Goal: Information Seeking & Learning: Learn about a topic

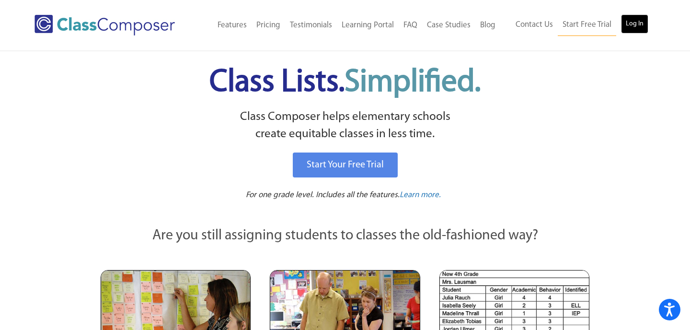
click at [640, 21] on link "Log In" at bounding box center [634, 23] width 27 height 19
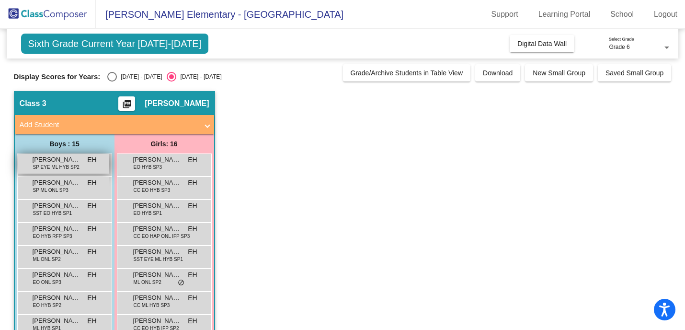
click at [78, 164] on span "SP EYE ML HYB SP2" at bounding box center [56, 166] width 46 height 7
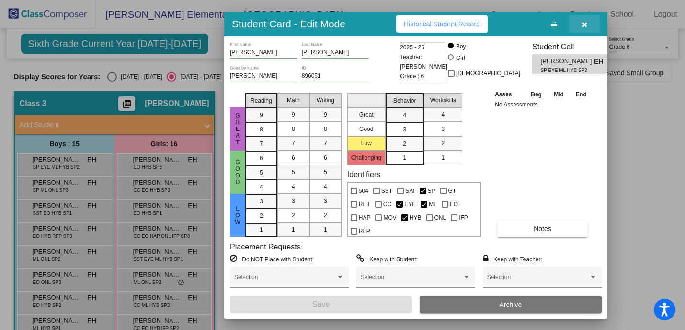
click at [582, 24] on icon "button" at bounding box center [584, 24] width 5 height 7
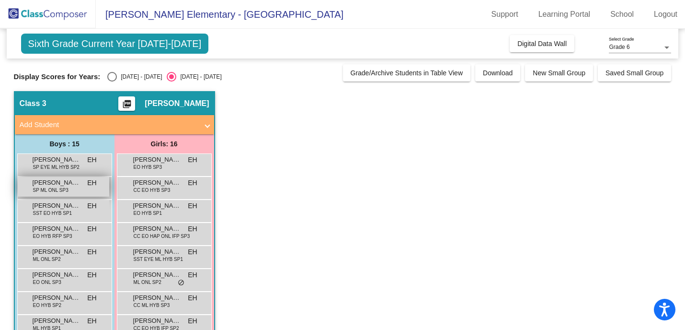
click at [60, 191] on span "SP ML ONL SP3" at bounding box center [50, 189] width 35 height 7
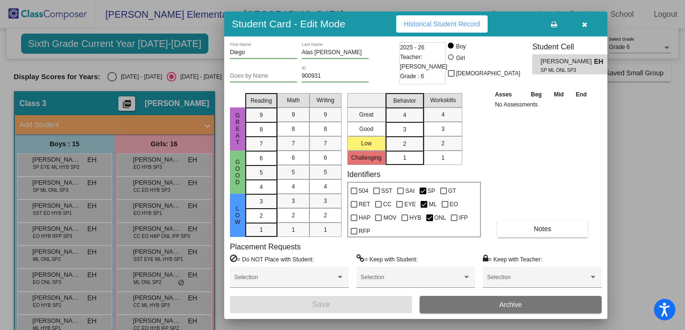
click at [581, 25] on button "button" at bounding box center [584, 23] width 31 height 17
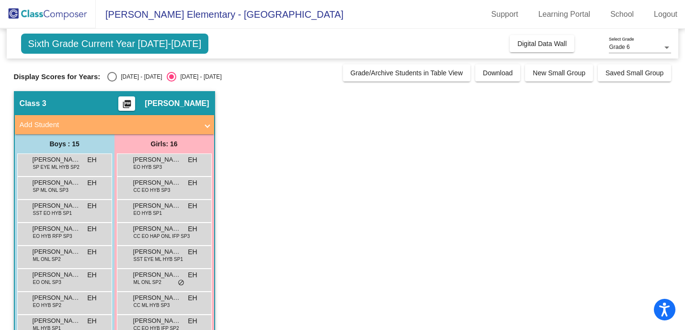
click at [74, 42] on span "Sixth Grade Current Year [DATE]-[DATE]" at bounding box center [115, 44] width 188 height 20
click at [113, 78] on div "Select an option" at bounding box center [112, 77] width 10 height 10
click at [112, 81] on input "[DATE] - [DATE]" at bounding box center [112, 81] width 0 height 0
radio input "true"
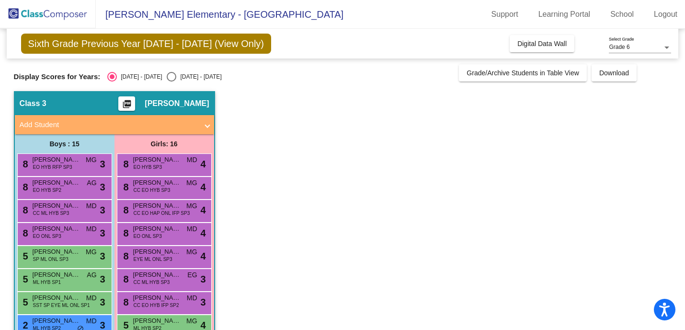
click at [167, 76] on div "Select an option" at bounding box center [172, 77] width 10 height 10
click at [171, 81] on input "[DATE] - [DATE]" at bounding box center [171, 81] width 0 height 0
radio input "true"
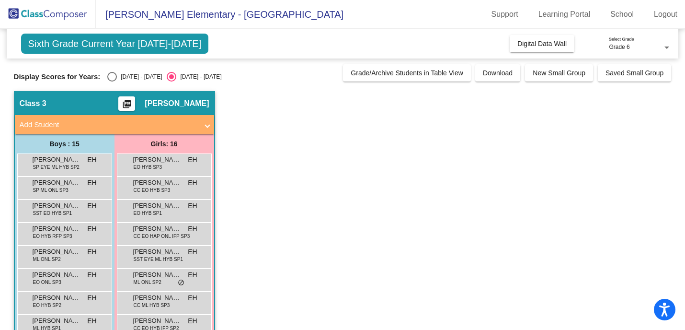
click at [113, 75] on div "Select an option" at bounding box center [112, 77] width 10 height 10
click at [112, 81] on input "[DATE] - [DATE]" at bounding box center [112, 81] width 0 height 0
radio input "true"
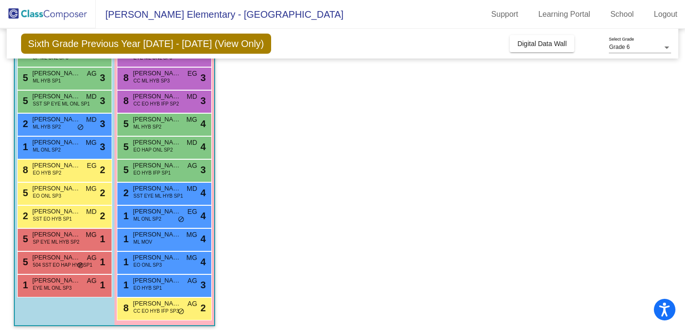
scroll to position [207, 0]
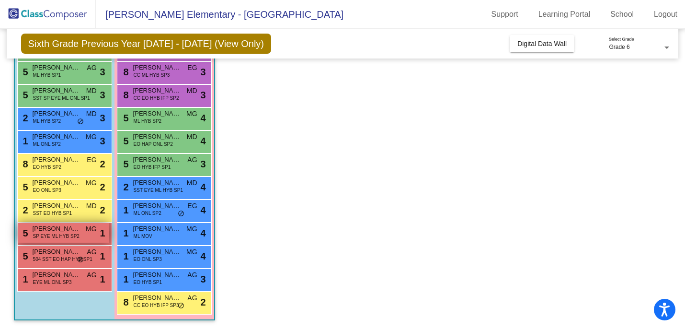
click at [52, 238] on span "SP EYE ML HYB SP2" at bounding box center [56, 235] width 46 height 7
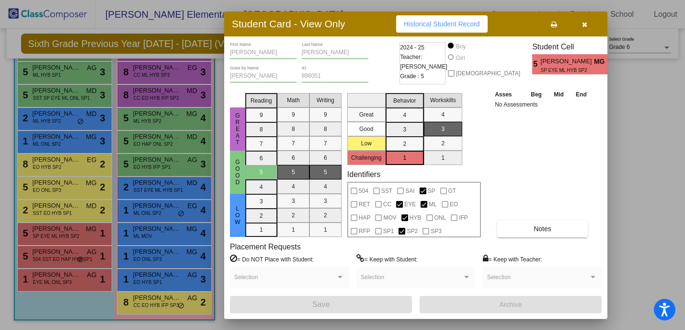
click at [586, 26] on icon "button" at bounding box center [584, 24] width 5 height 7
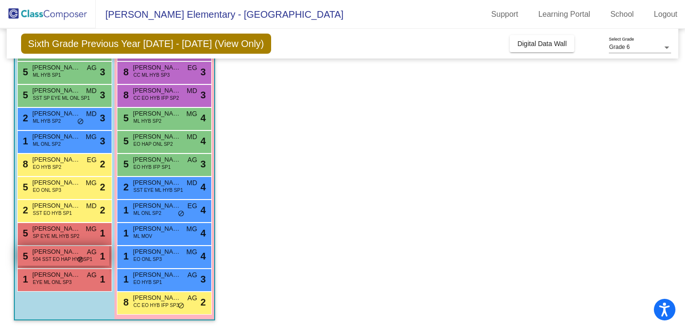
click at [45, 253] on span "[PERSON_NAME]" at bounding box center [57, 252] width 48 height 10
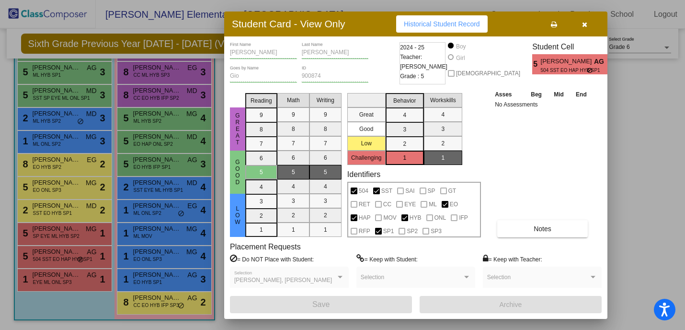
scroll to position [0, 0]
click at [550, 225] on span "Notes" at bounding box center [543, 229] width 18 height 8
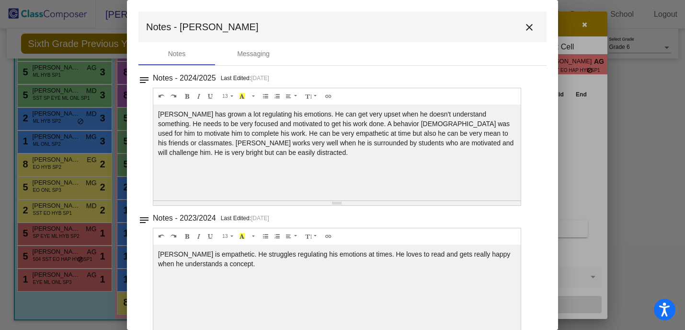
click at [529, 28] on mat-icon "close" at bounding box center [530, 28] width 12 height 12
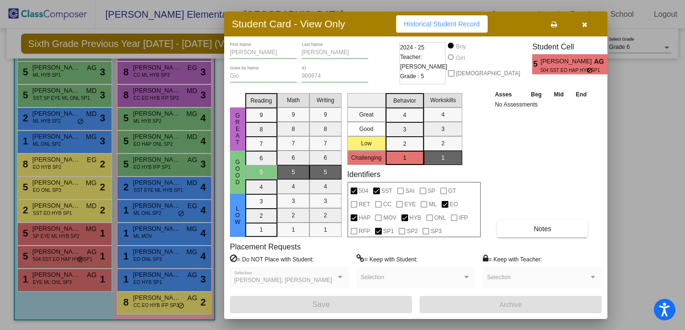
click at [587, 27] on icon "button" at bounding box center [584, 24] width 5 height 7
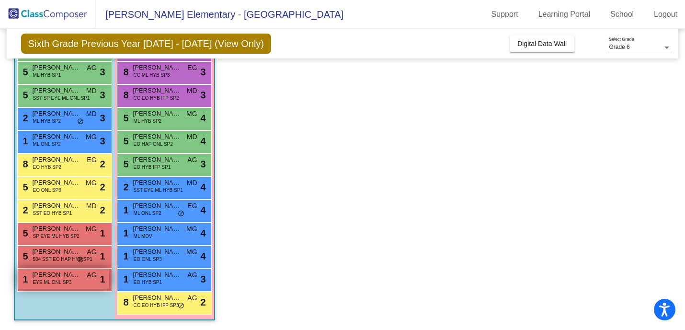
click at [77, 280] on div "1 [PERSON_NAME] EYE ML ONL SP3 AG lock do_not_disturb_alt 1" at bounding box center [64, 279] width 92 height 20
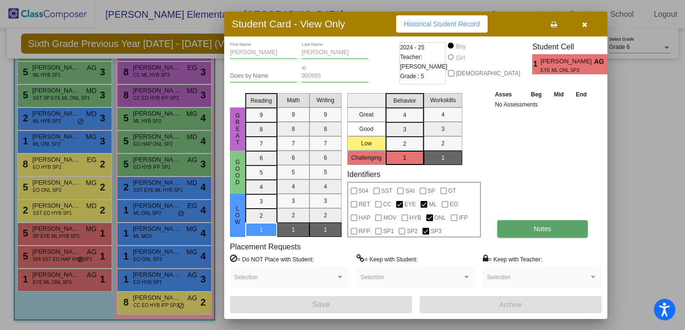
click at [536, 227] on span "Notes" at bounding box center [543, 229] width 18 height 8
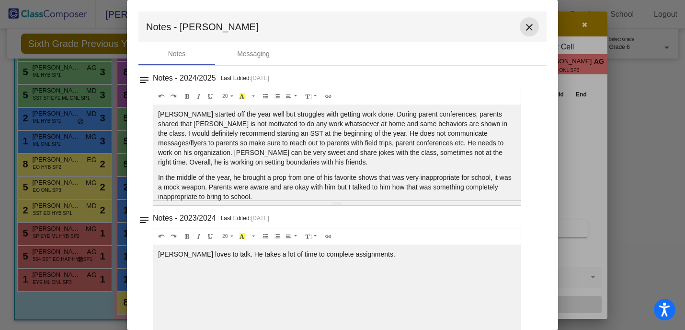
click at [524, 31] on mat-icon "close" at bounding box center [530, 28] width 12 height 12
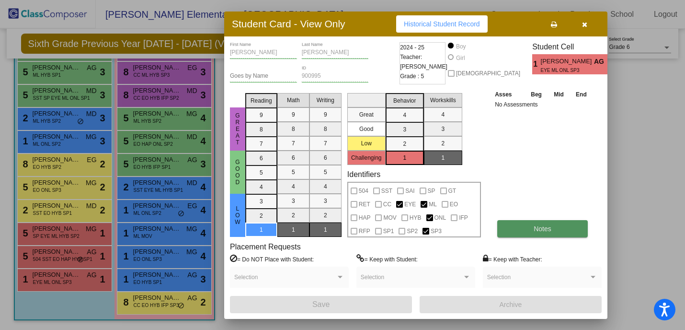
click at [515, 229] on button "Notes" at bounding box center [542, 228] width 91 height 17
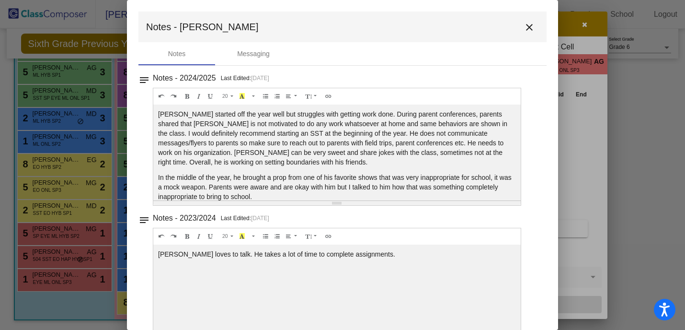
scroll to position [12, 0]
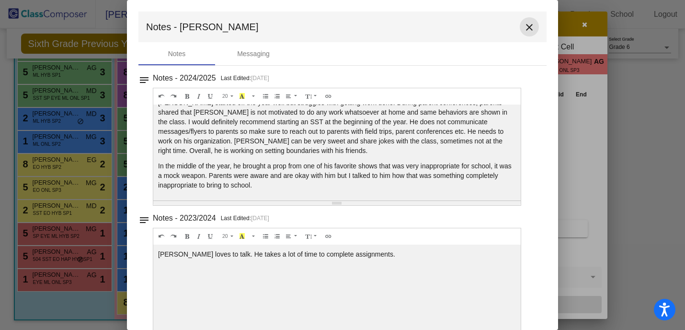
click at [524, 29] on mat-icon "close" at bounding box center [530, 28] width 12 height 12
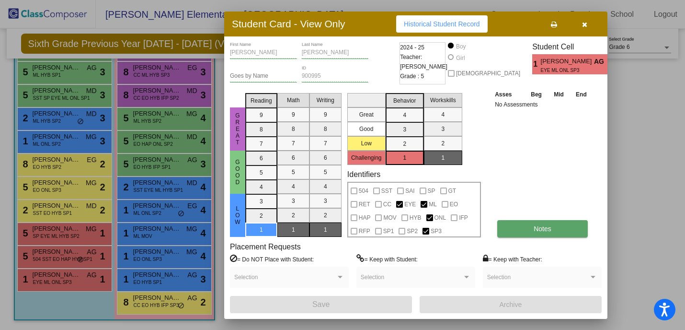
click at [528, 225] on button "Notes" at bounding box center [542, 228] width 91 height 17
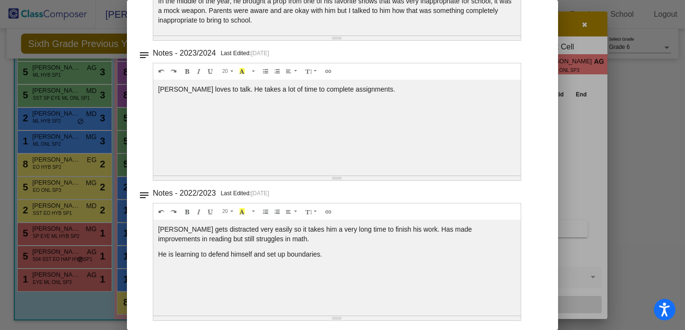
scroll to position [0, 0]
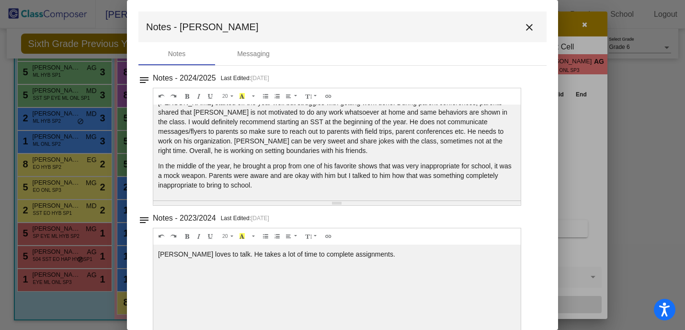
click at [529, 26] on mat-icon "close" at bounding box center [530, 28] width 12 height 12
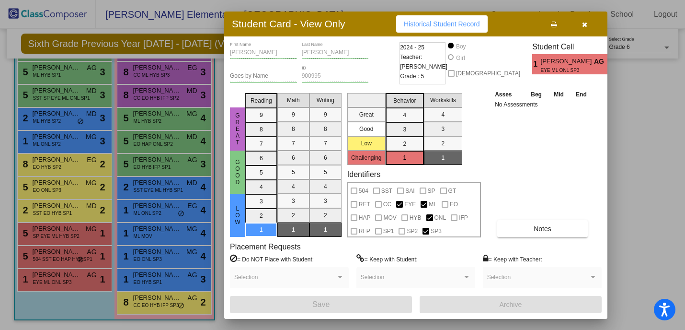
click at [589, 31] on button "button" at bounding box center [584, 23] width 31 height 17
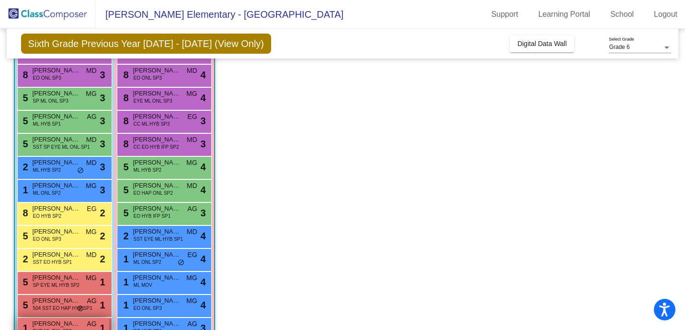
scroll to position [153, 0]
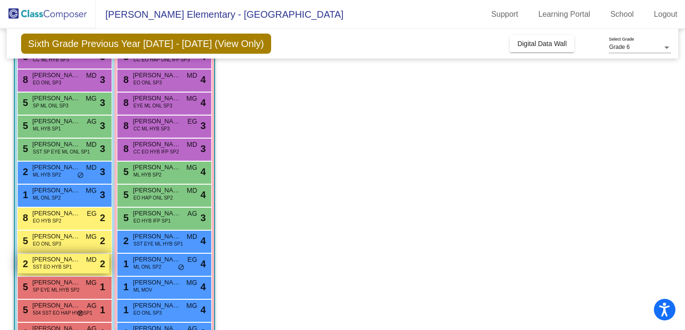
click at [87, 256] on span "MD" at bounding box center [91, 259] width 11 height 10
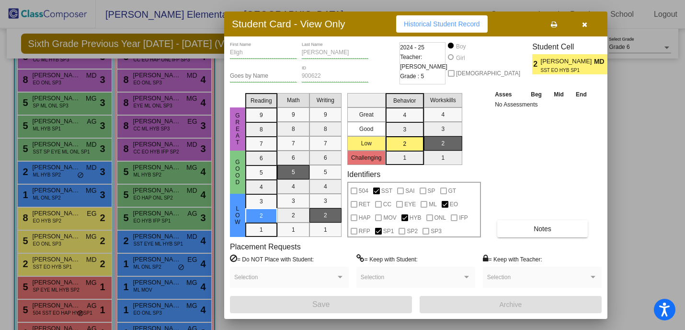
click at [50, 143] on div at bounding box center [342, 165] width 685 height 330
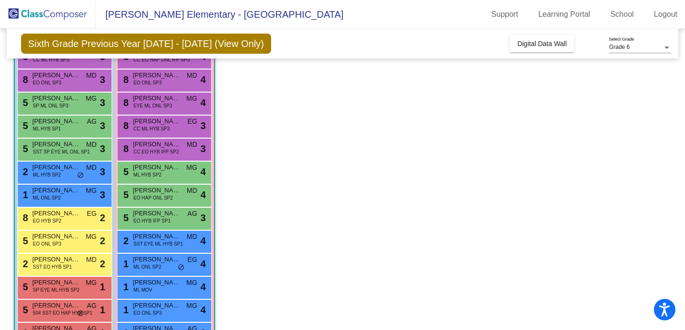
click at [50, 143] on span "[PERSON_NAME]" at bounding box center [57, 144] width 48 height 10
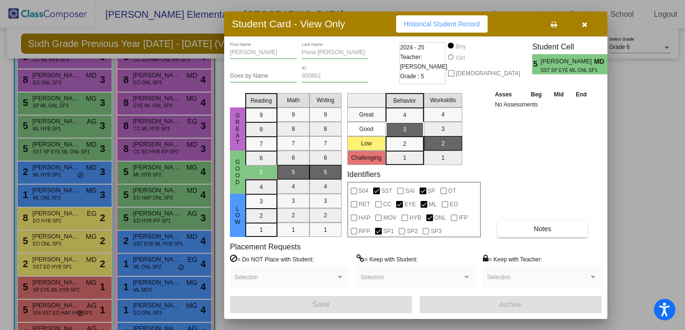
click at [585, 22] on icon "button" at bounding box center [584, 24] width 5 height 7
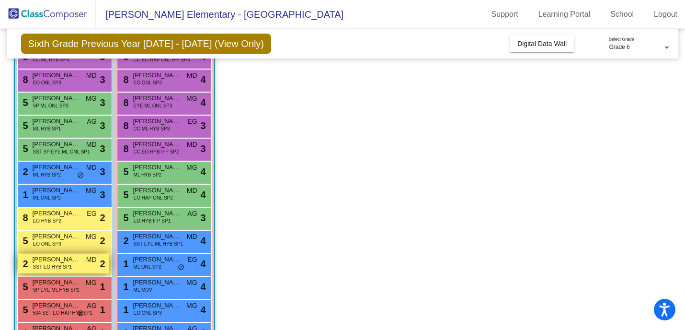
scroll to position [207, 0]
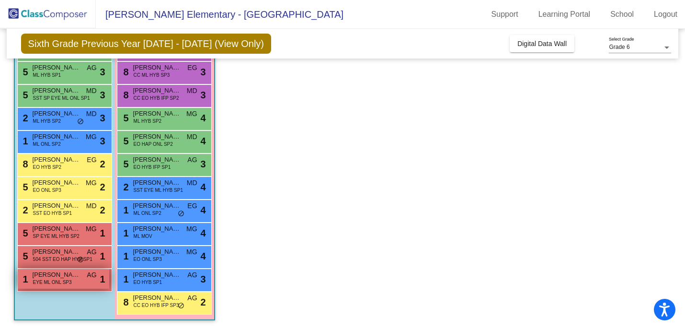
click at [76, 288] on div "1 [PERSON_NAME] EYE ML ONL SP3 AG lock do_not_disturb_alt 1" at bounding box center [64, 279] width 92 height 20
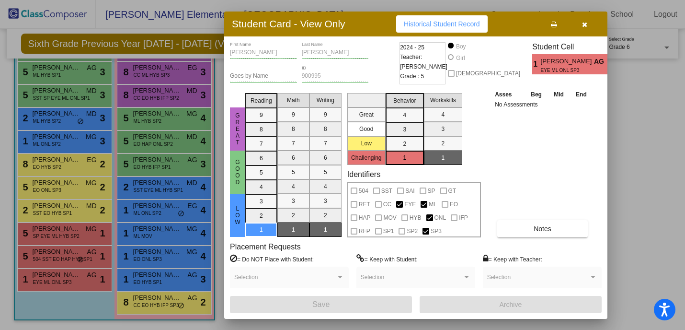
click at [583, 22] on icon "button" at bounding box center [584, 24] width 5 height 7
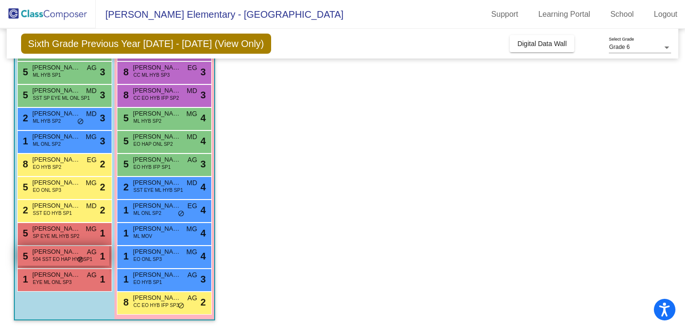
click at [72, 254] on span "[PERSON_NAME]" at bounding box center [57, 252] width 48 height 10
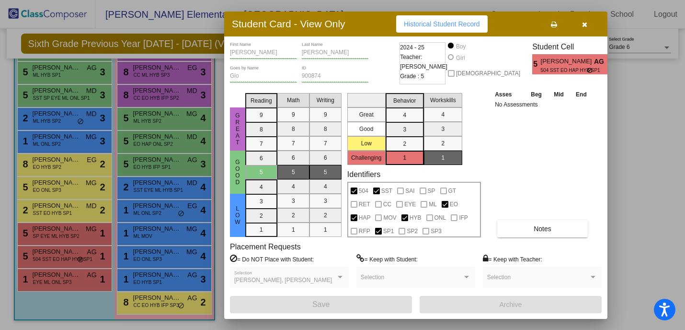
click at [586, 22] on icon "button" at bounding box center [584, 24] width 5 height 7
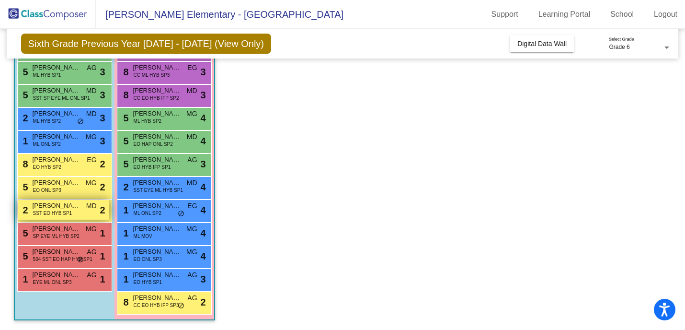
click at [57, 210] on span "SST EO HYB SP1" at bounding box center [52, 212] width 39 height 7
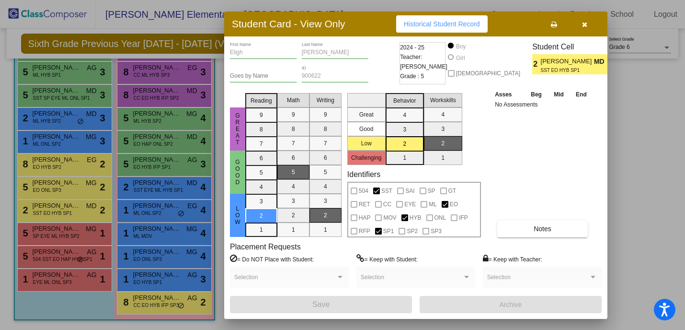
click at [35, 279] on div at bounding box center [342, 165] width 685 height 330
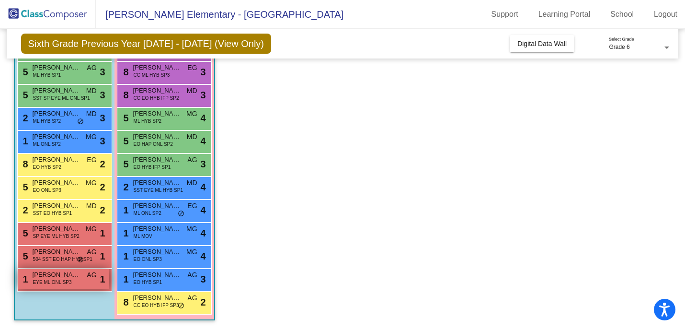
click at [45, 279] on span "EYE ML ONL SP3" at bounding box center [52, 281] width 39 height 7
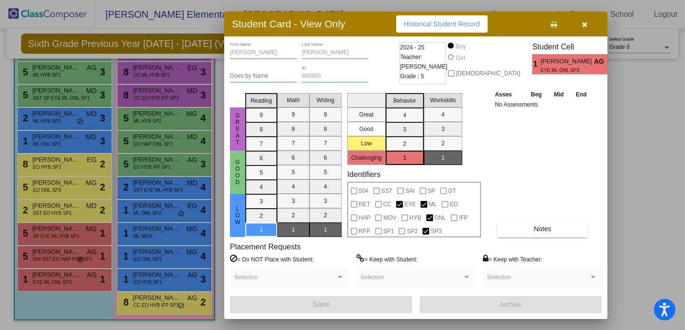
click at [628, 107] on div at bounding box center [342, 165] width 685 height 330
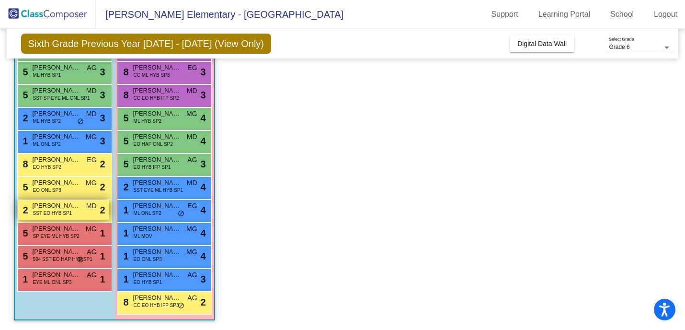
click at [69, 208] on span "[PERSON_NAME]" at bounding box center [57, 206] width 48 height 10
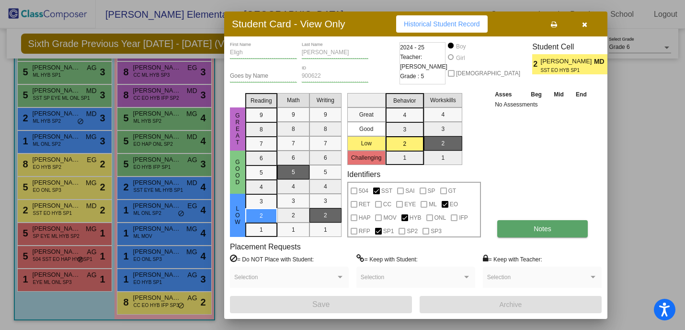
click at [539, 232] on button "Notes" at bounding box center [542, 228] width 91 height 17
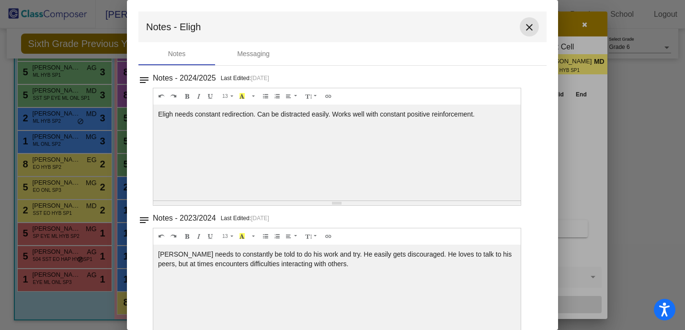
click at [528, 28] on mat-icon "close" at bounding box center [530, 28] width 12 height 12
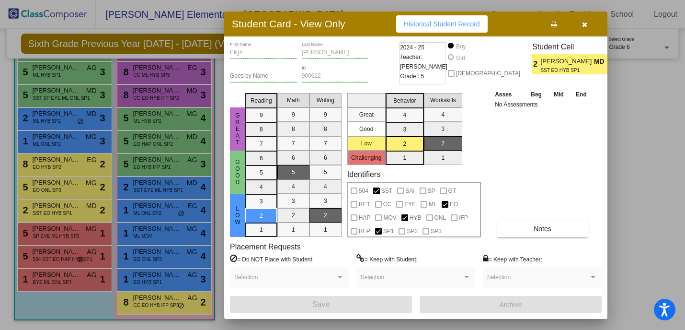
click at [587, 24] on button "button" at bounding box center [584, 23] width 31 height 17
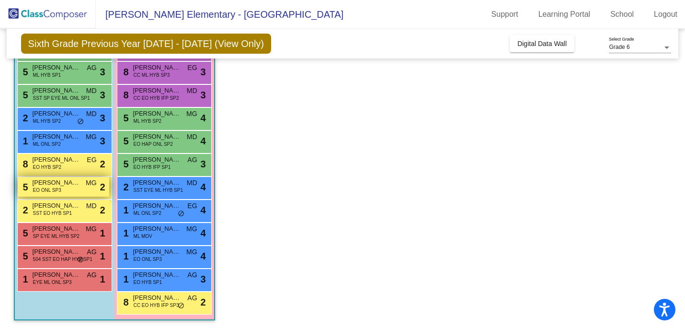
click at [78, 183] on span "[PERSON_NAME]" at bounding box center [57, 183] width 48 height 10
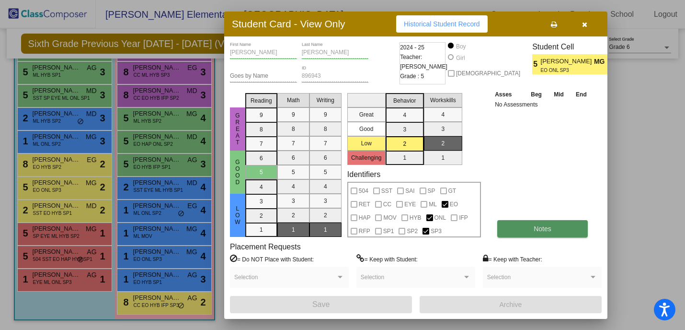
click at [539, 221] on button "Notes" at bounding box center [542, 228] width 91 height 17
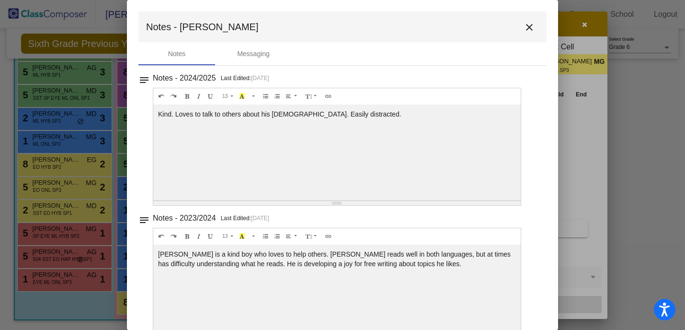
click at [528, 25] on mat-icon "close" at bounding box center [530, 28] width 12 height 12
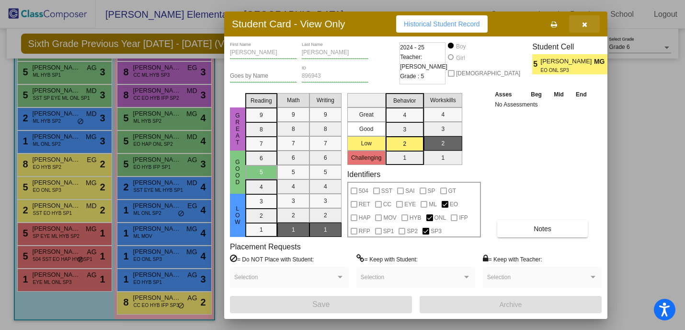
click at [581, 19] on button "button" at bounding box center [584, 23] width 31 height 17
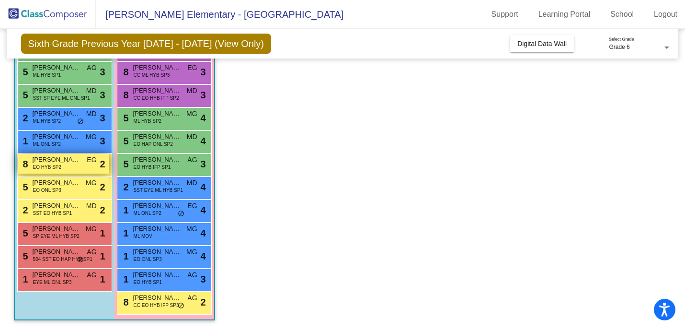
click at [53, 161] on span "[PERSON_NAME]" at bounding box center [57, 160] width 48 height 10
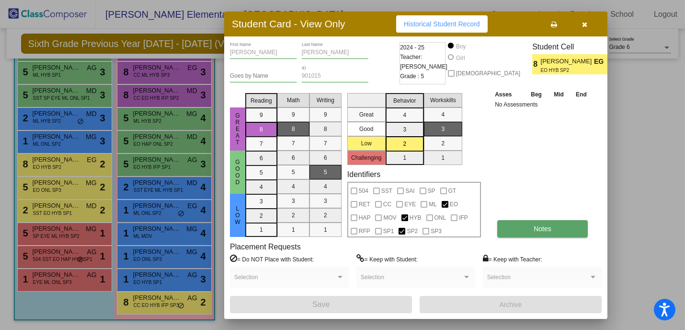
click at [531, 231] on button "Notes" at bounding box center [542, 228] width 91 height 17
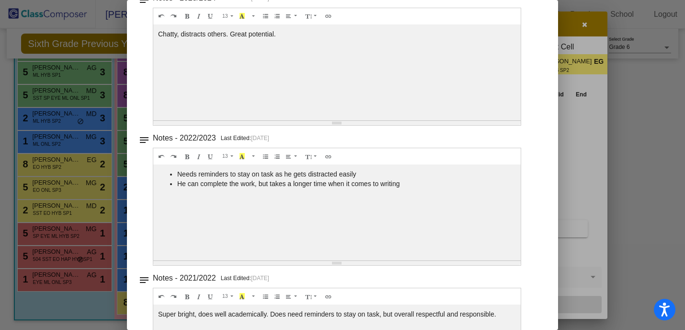
scroll to position [0, 0]
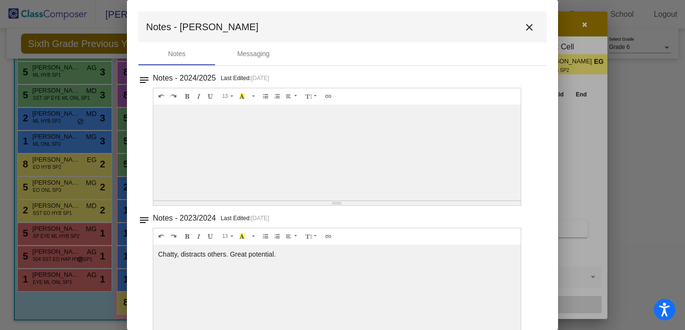
click at [527, 32] on mat-icon "close" at bounding box center [530, 28] width 12 height 12
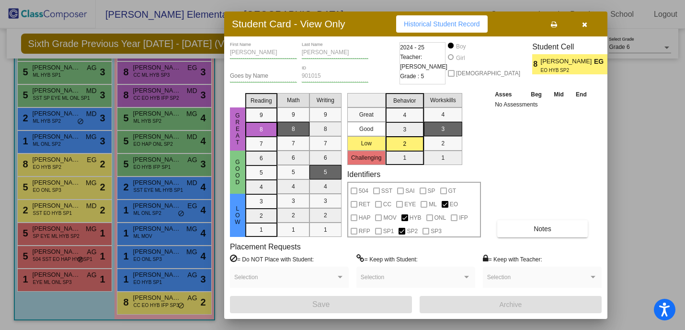
click at [580, 24] on button "button" at bounding box center [584, 23] width 31 height 17
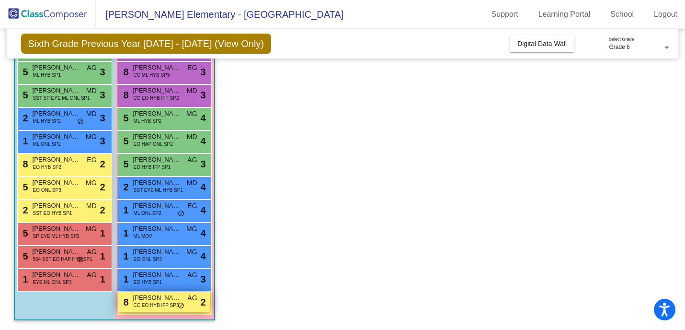
click at [156, 298] on span "[PERSON_NAME]" at bounding box center [157, 298] width 48 height 10
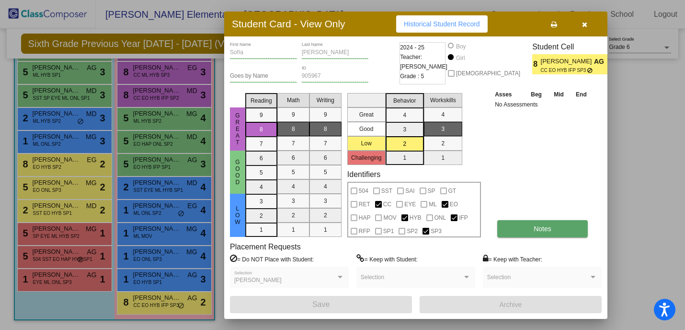
click at [549, 228] on span "Notes" at bounding box center [543, 229] width 18 height 8
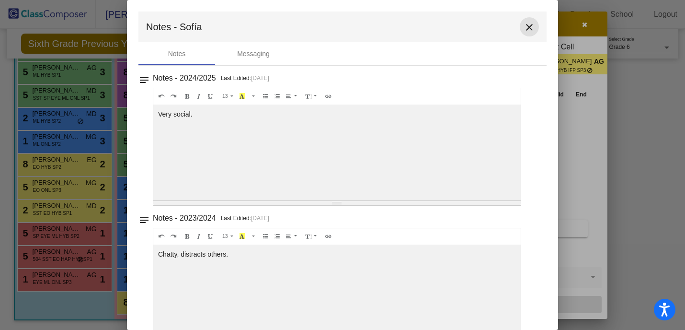
click at [524, 24] on mat-icon "close" at bounding box center [530, 28] width 12 height 12
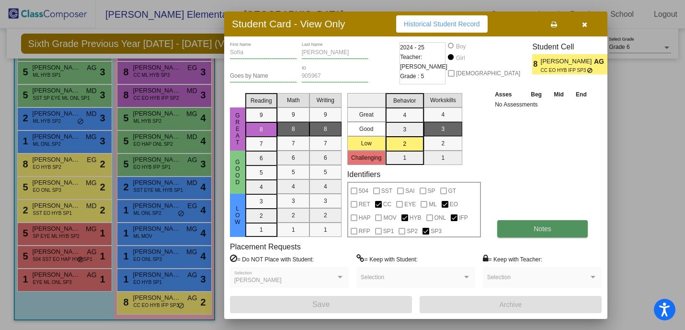
click at [547, 223] on button "Notes" at bounding box center [542, 228] width 91 height 17
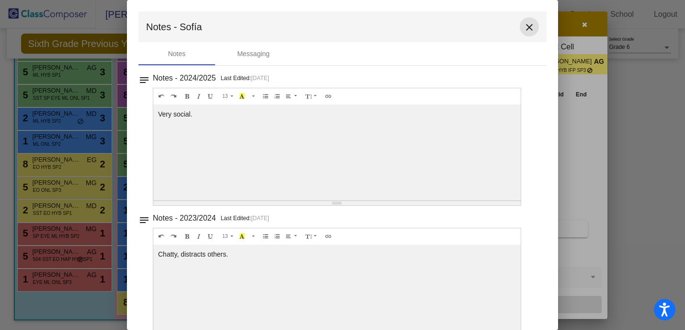
click at [524, 28] on mat-icon "close" at bounding box center [530, 28] width 12 height 12
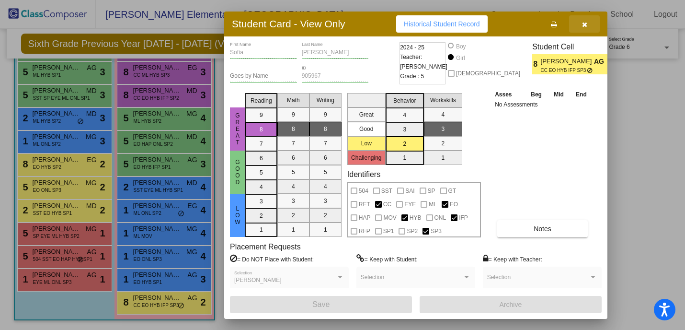
click at [583, 26] on icon "button" at bounding box center [584, 24] width 5 height 7
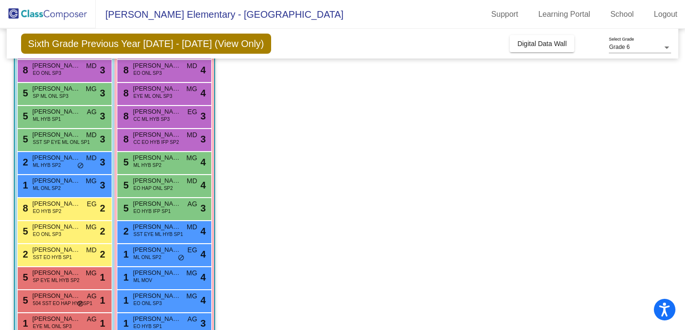
scroll to position [160, 0]
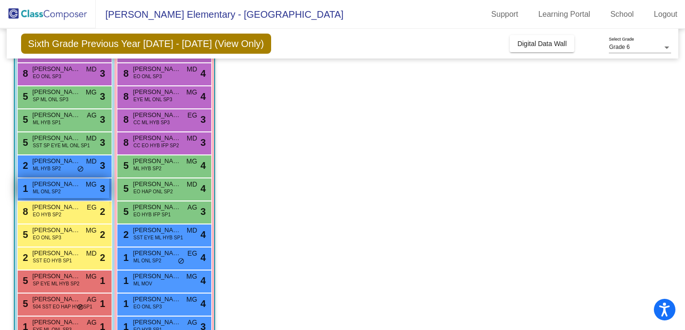
click at [60, 184] on span "[PERSON_NAME]" at bounding box center [57, 184] width 48 height 10
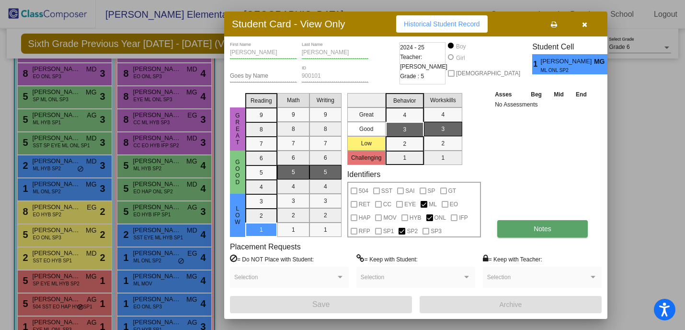
click at [547, 222] on button "Notes" at bounding box center [542, 228] width 91 height 17
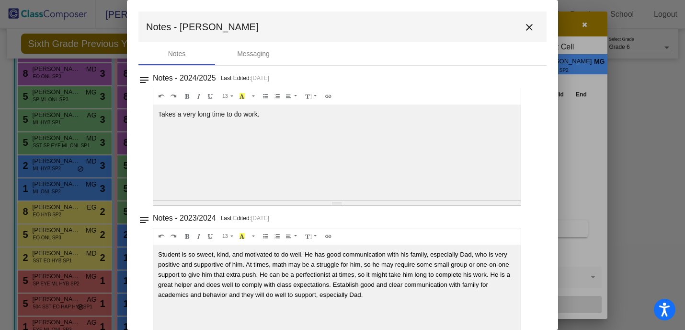
click at [525, 26] on mat-icon "close" at bounding box center [530, 28] width 12 height 12
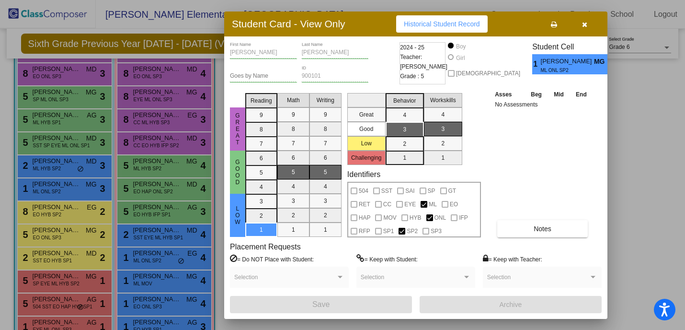
click at [579, 23] on button "button" at bounding box center [584, 23] width 31 height 17
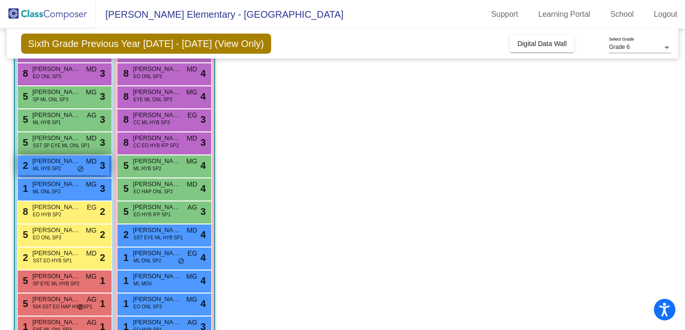
click at [48, 163] on span "[PERSON_NAME]" at bounding box center [57, 161] width 48 height 10
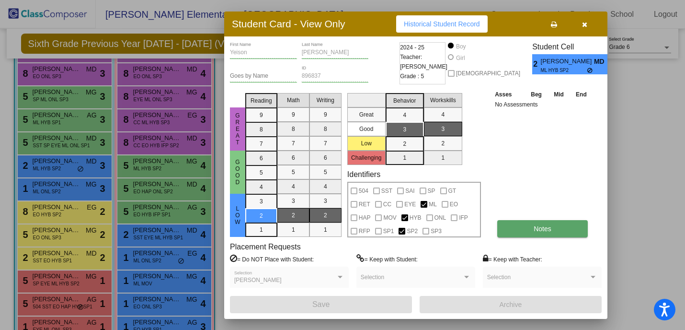
click at [534, 236] on button "Notes" at bounding box center [542, 228] width 91 height 17
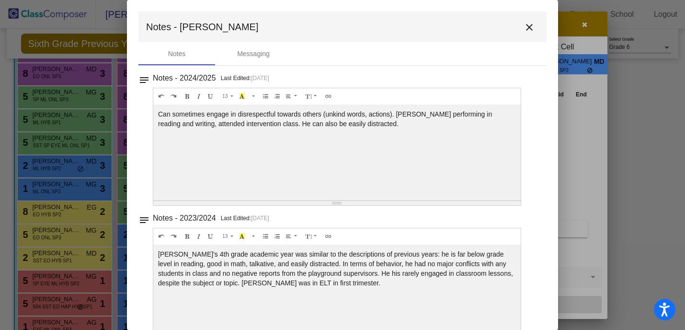
click at [524, 27] on mat-icon "close" at bounding box center [530, 28] width 12 height 12
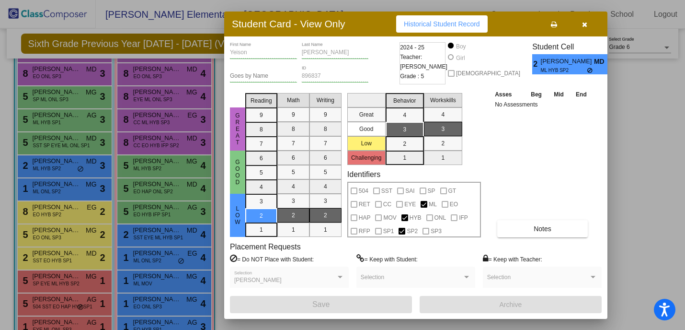
click at [588, 19] on button "button" at bounding box center [584, 23] width 31 height 17
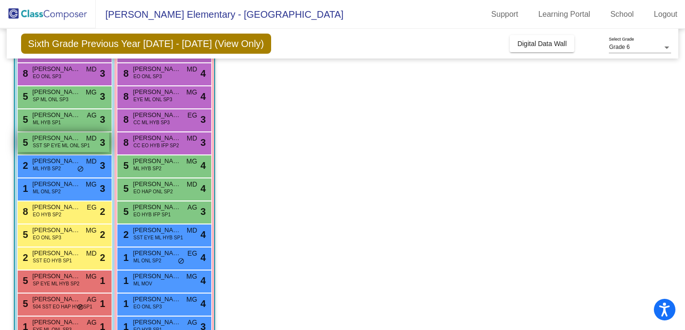
click at [48, 139] on span "[PERSON_NAME]" at bounding box center [57, 138] width 48 height 10
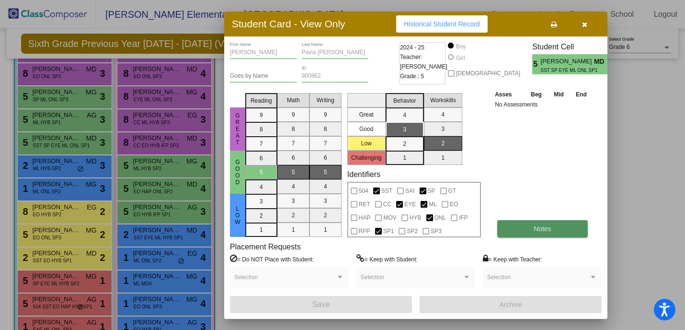
click at [548, 220] on button "Notes" at bounding box center [542, 228] width 91 height 17
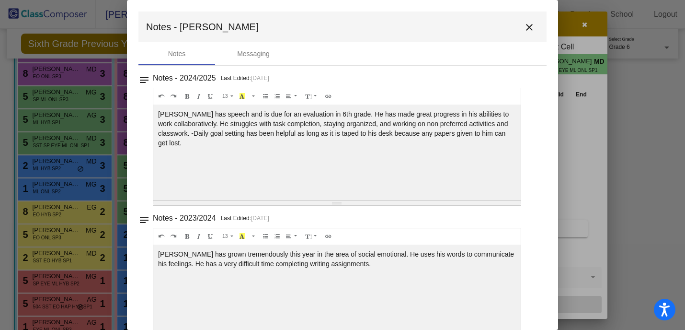
click at [524, 26] on mat-icon "close" at bounding box center [530, 28] width 12 height 12
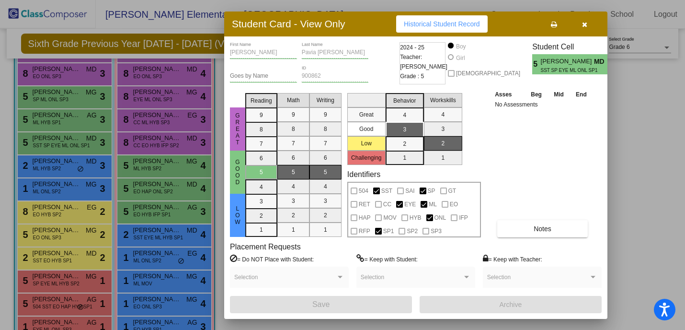
click at [580, 24] on button "button" at bounding box center [584, 23] width 31 height 17
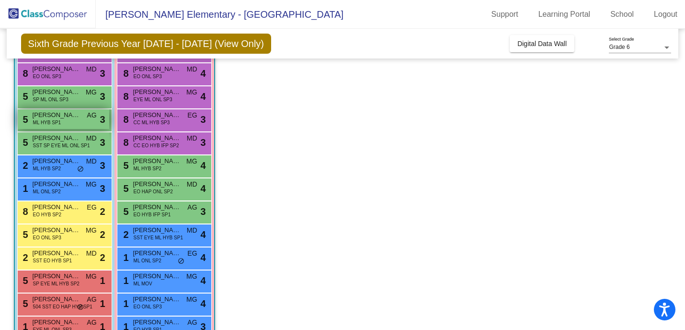
click at [42, 119] on span "ML HYB SP1" at bounding box center [47, 122] width 28 height 7
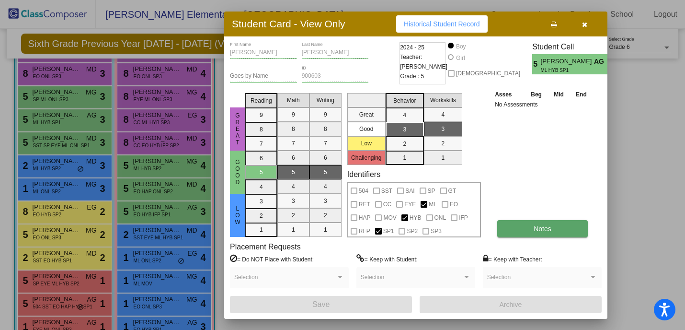
click at [550, 231] on span "Notes" at bounding box center [543, 229] width 18 height 8
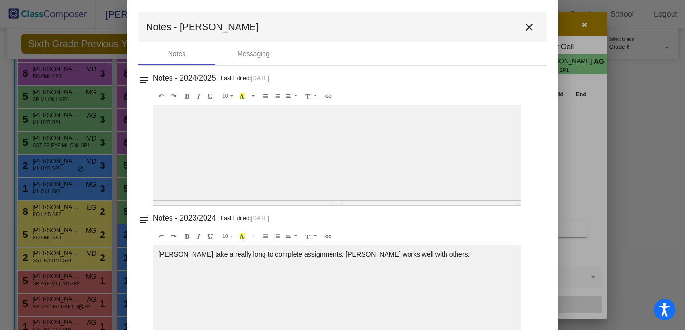
click at [524, 25] on mat-icon "close" at bounding box center [530, 28] width 12 height 12
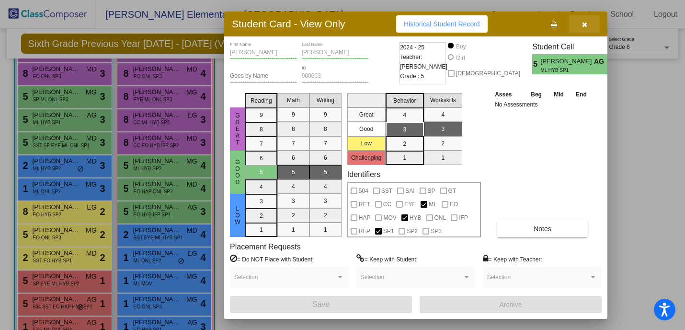
click at [587, 28] on button "button" at bounding box center [584, 23] width 31 height 17
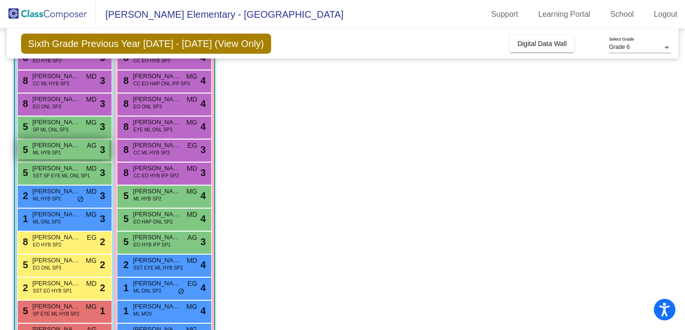
scroll to position [114, 0]
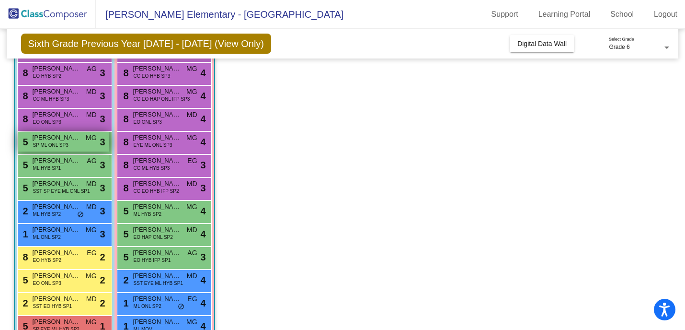
click at [63, 147] on span "SP ML ONL SP3" at bounding box center [50, 144] width 35 height 7
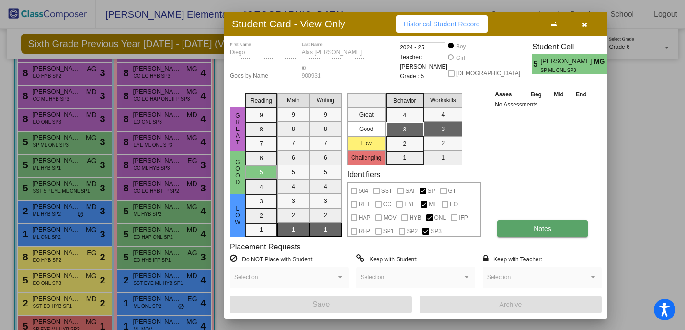
click at [534, 231] on span "Notes" at bounding box center [543, 229] width 18 height 8
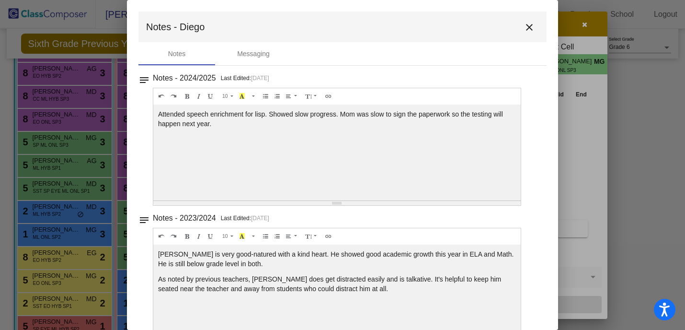
click at [525, 29] on mat-icon "close" at bounding box center [530, 28] width 12 height 12
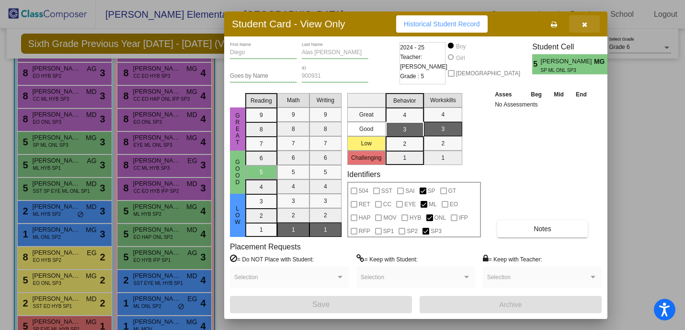
click at [583, 25] on icon "button" at bounding box center [584, 24] width 5 height 7
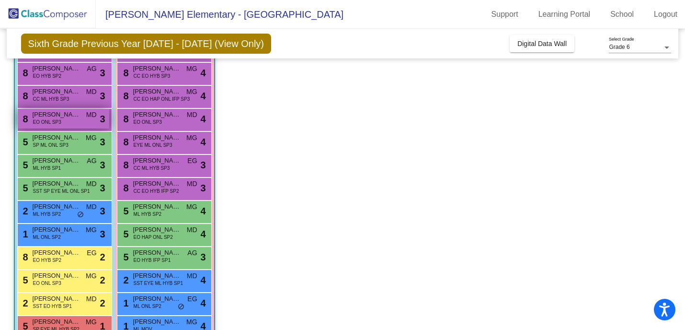
click at [56, 118] on span "EO ONL SP3" at bounding box center [47, 121] width 28 height 7
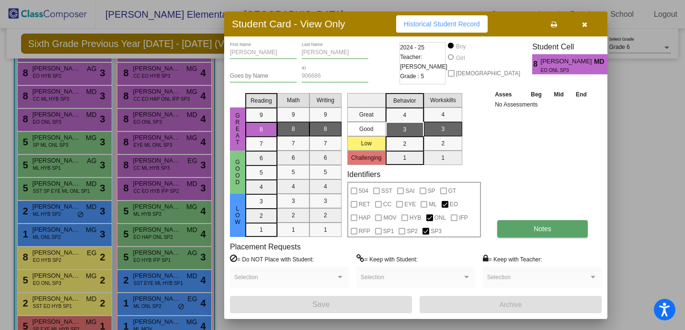
click at [548, 237] on button "Notes" at bounding box center [542, 228] width 91 height 17
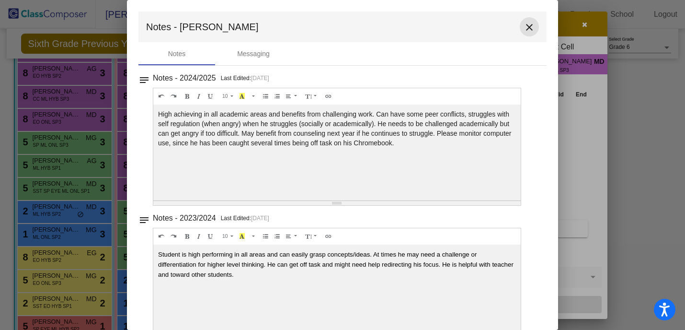
click at [528, 29] on mat-icon "close" at bounding box center [530, 28] width 12 height 12
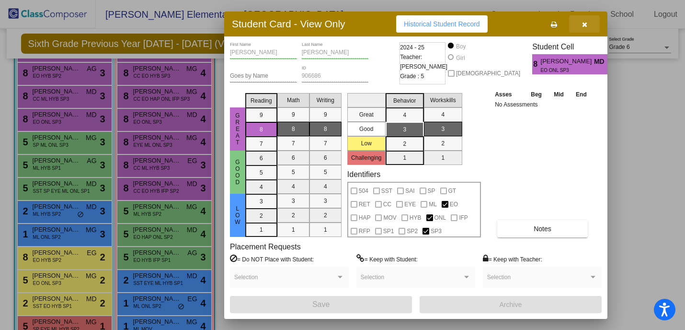
click at [585, 26] on icon "button" at bounding box center [584, 24] width 5 height 7
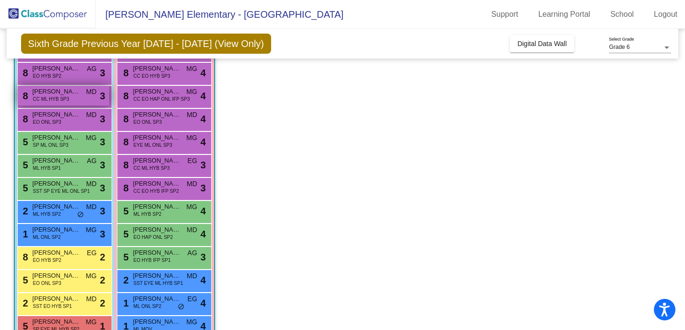
click at [48, 104] on div "8 [PERSON_NAME] CC ML HYB SP3 MD lock do_not_disturb_alt 3" at bounding box center [64, 96] width 92 height 20
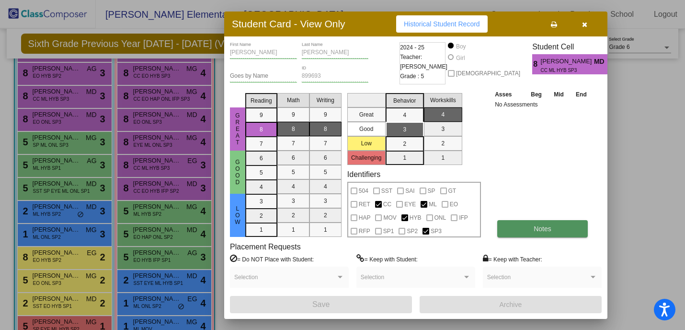
click at [526, 230] on button "Notes" at bounding box center [542, 228] width 91 height 17
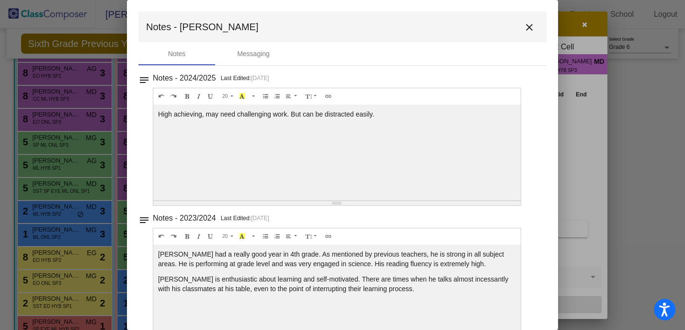
click at [528, 27] on mat-icon "close" at bounding box center [530, 28] width 12 height 12
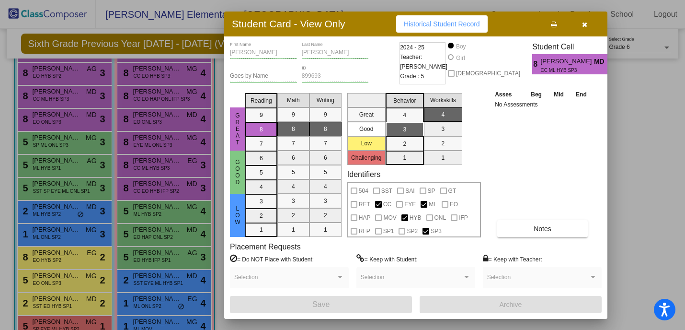
click at [585, 29] on button "button" at bounding box center [584, 23] width 31 height 17
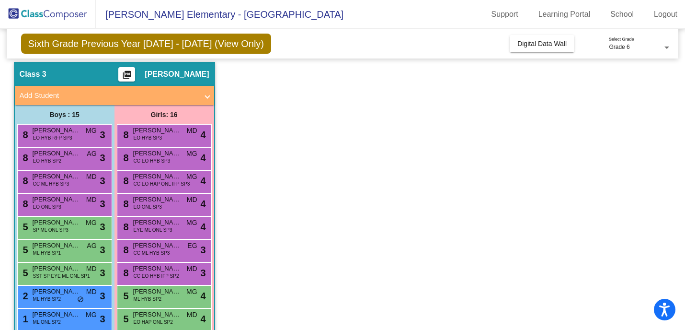
scroll to position [29, 0]
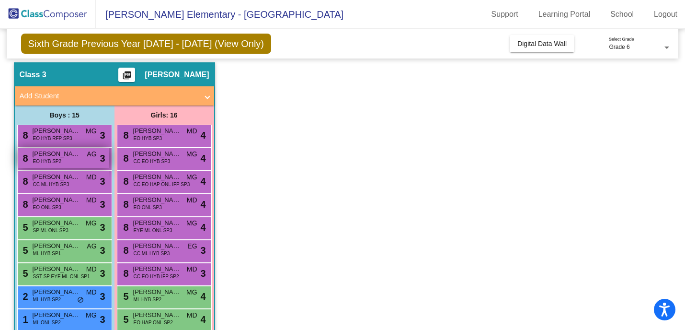
click at [52, 165] on div "8 Gage [PERSON_NAME] HYB SP2 AG lock do_not_disturb_alt 3" at bounding box center [64, 158] width 92 height 20
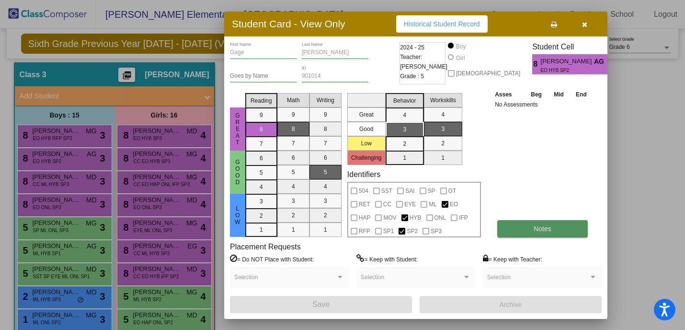
click at [527, 237] on button "Notes" at bounding box center [542, 228] width 91 height 17
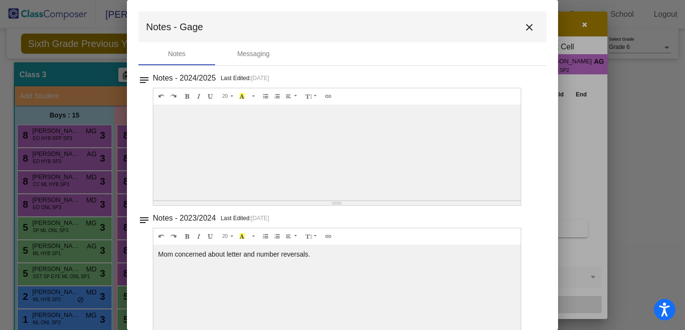
click at [524, 27] on mat-icon "close" at bounding box center [530, 28] width 12 height 12
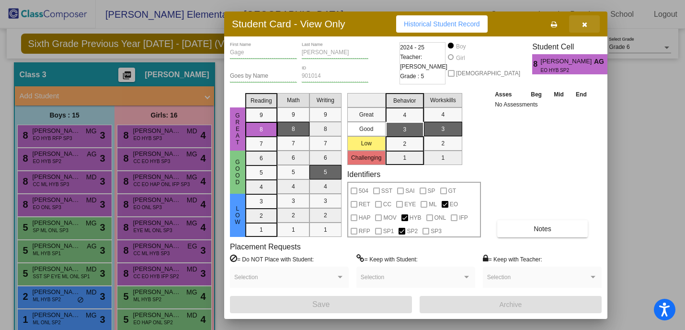
click at [589, 25] on button "button" at bounding box center [584, 23] width 31 height 17
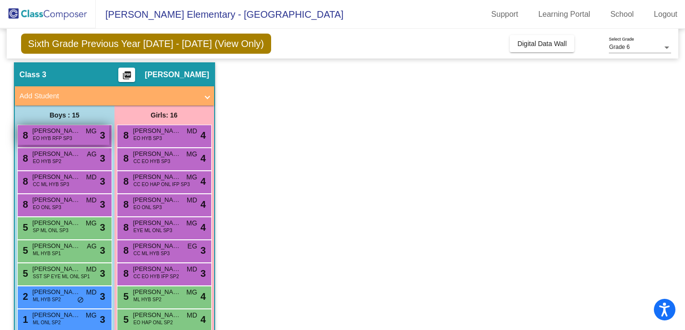
click at [59, 138] on span "EO HYB RFP SP3" at bounding box center [52, 138] width 39 height 7
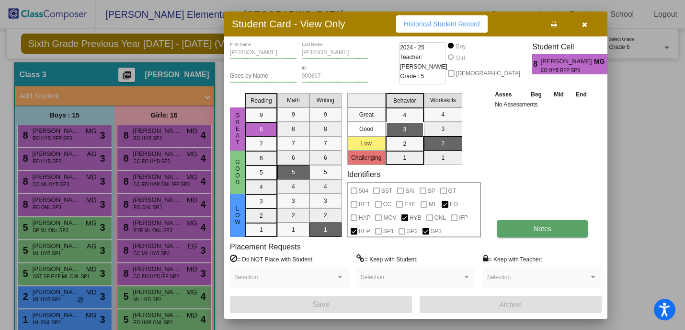
click at [522, 235] on button "Notes" at bounding box center [542, 228] width 91 height 17
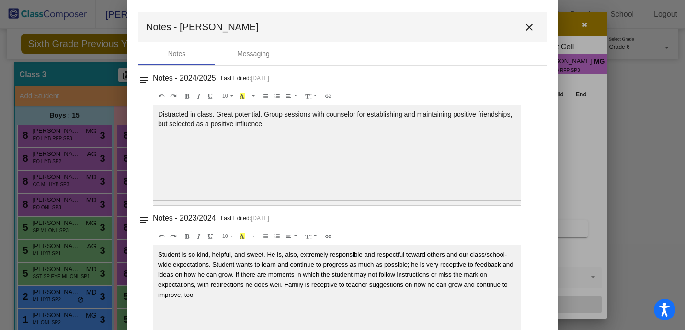
click at [520, 26] on button "close" at bounding box center [529, 26] width 19 height 19
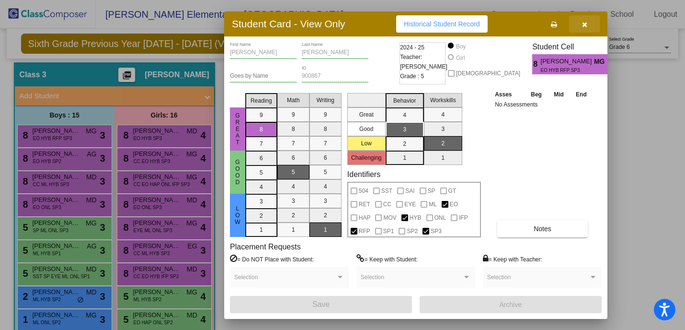
click at [583, 27] on icon "button" at bounding box center [584, 24] width 5 height 7
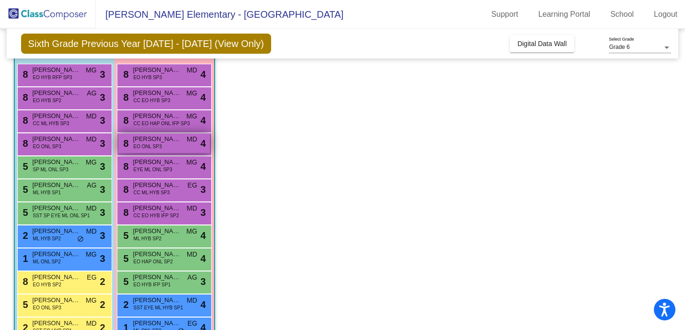
scroll to position [207, 0]
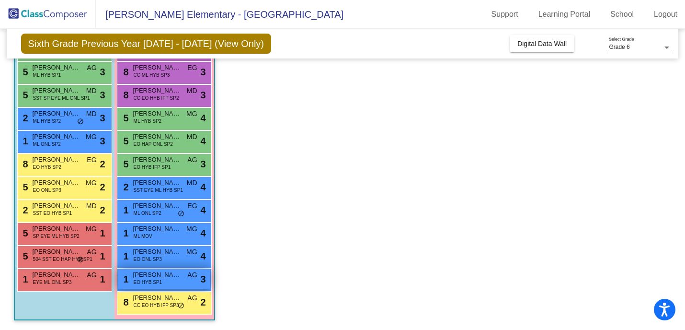
click at [145, 282] on span "EO HYB SP1" at bounding box center [148, 281] width 28 height 7
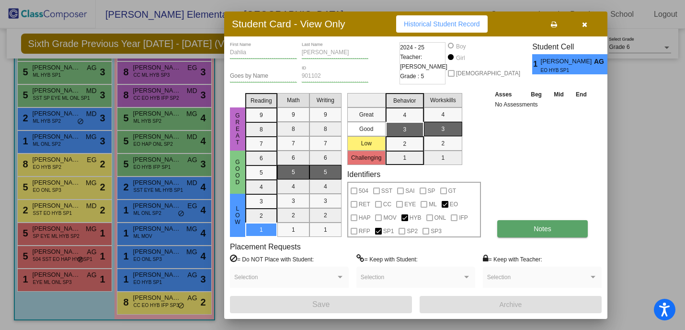
click at [532, 235] on button "Notes" at bounding box center [542, 228] width 91 height 17
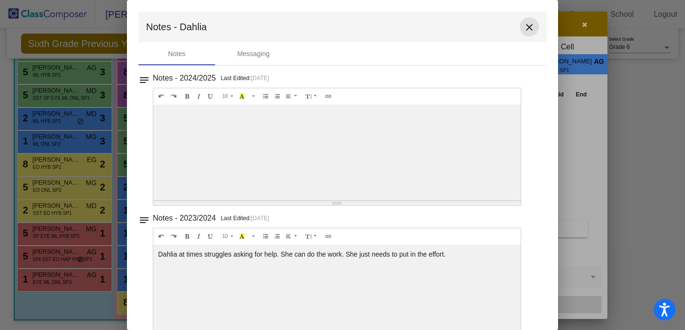
click at [524, 27] on mat-icon "close" at bounding box center [530, 28] width 12 height 12
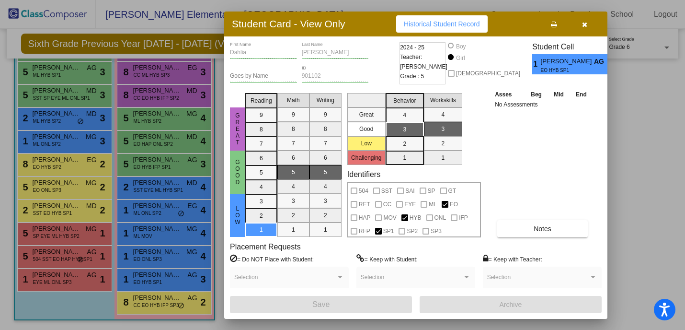
click at [581, 30] on button "button" at bounding box center [584, 23] width 31 height 17
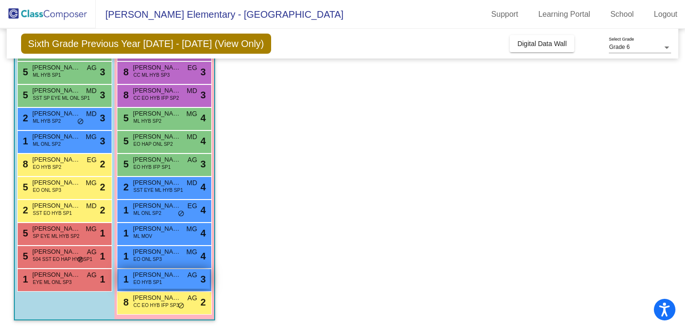
click at [150, 275] on span "[PERSON_NAME]" at bounding box center [157, 275] width 48 height 10
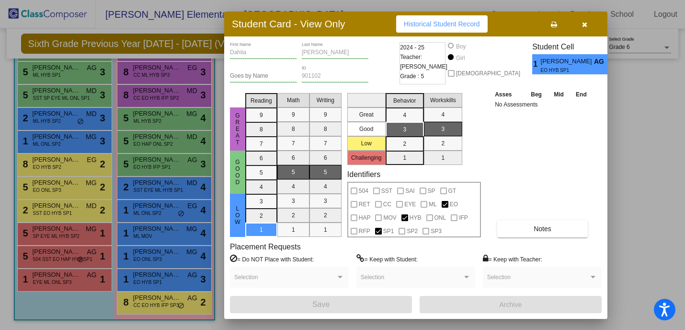
click at [587, 18] on button "button" at bounding box center [584, 23] width 31 height 17
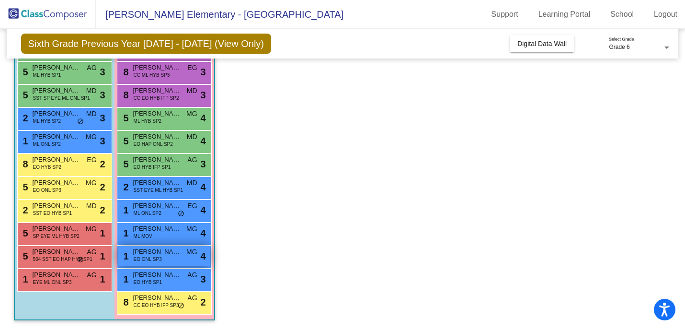
click at [164, 255] on span "[PERSON_NAME]" at bounding box center [157, 252] width 48 height 10
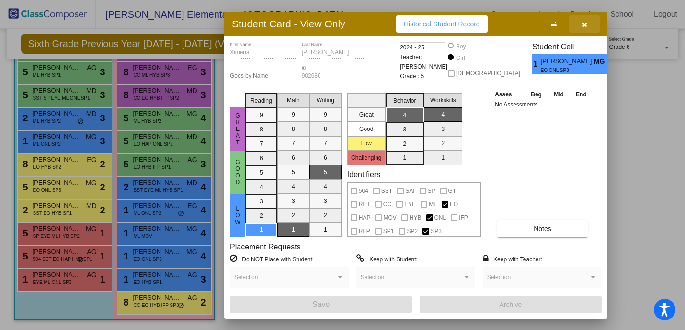
click at [584, 31] on button "button" at bounding box center [584, 23] width 31 height 17
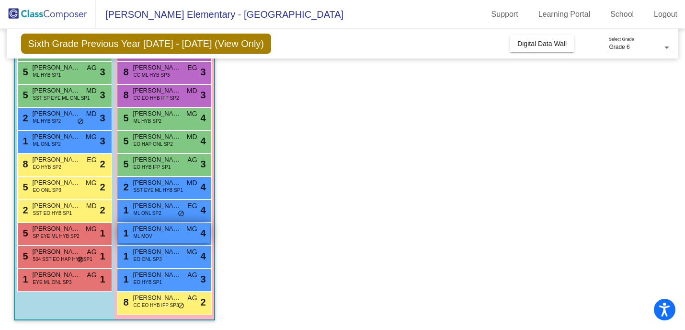
click at [143, 234] on span "ML MOV" at bounding box center [143, 235] width 19 height 7
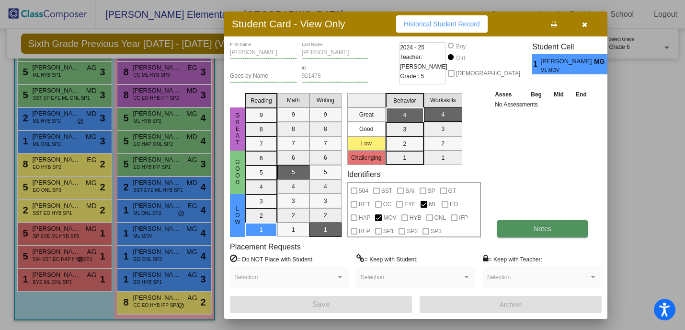
click at [545, 235] on button "Notes" at bounding box center [542, 228] width 91 height 17
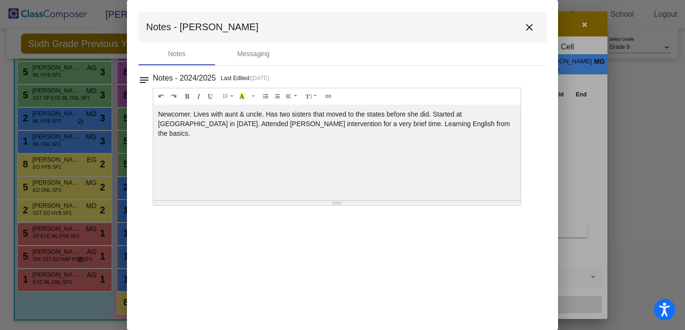
click at [529, 25] on mat-icon "close" at bounding box center [530, 28] width 12 height 12
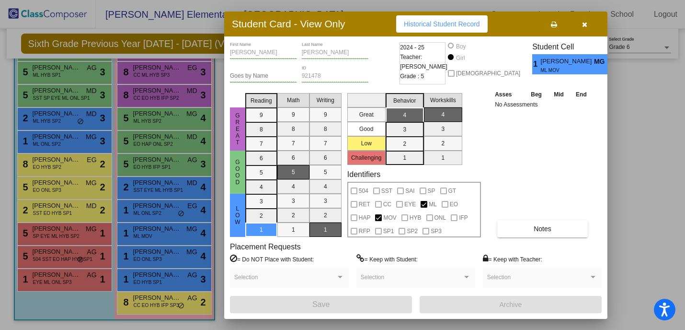
click at [580, 23] on button "button" at bounding box center [584, 23] width 31 height 17
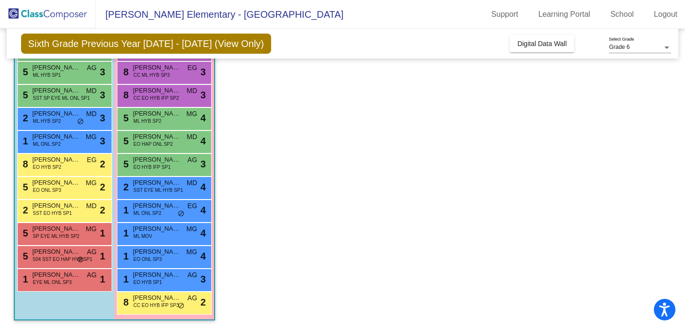
click at [171, 245] on div "1 [PERSON_NAME] EO ONL SP3 MG lock do_not_disturb_alt 4" at bounding box center [164, 256] width 95 height 23
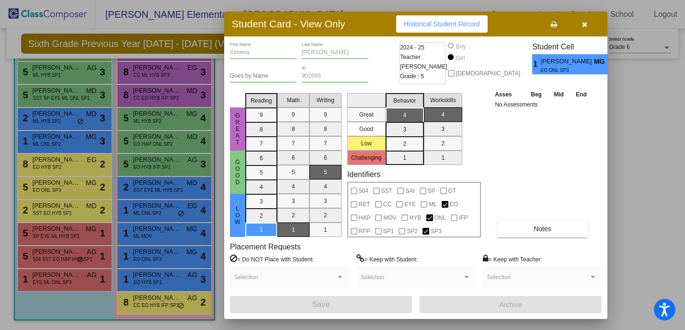
click at [168, 254] on div at bounding box center [342, 165] width 685 height 330
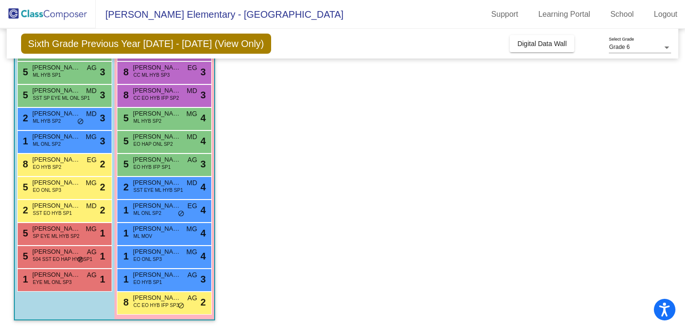
click at [168, 254] on span "[PERSON_NAME]" at bounding box center [157, 252] width 48 height 10
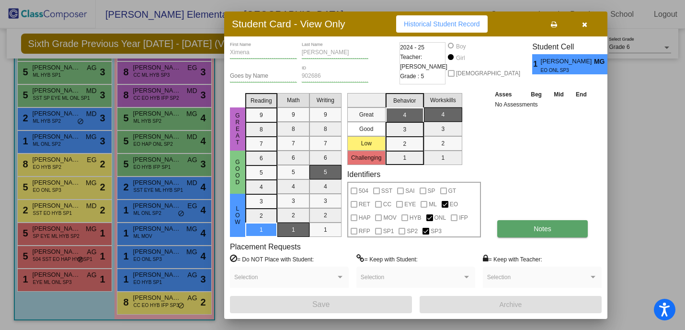
click at [545, 227] on span "Notes" at bounding box center [543, 229] width 18 height 8
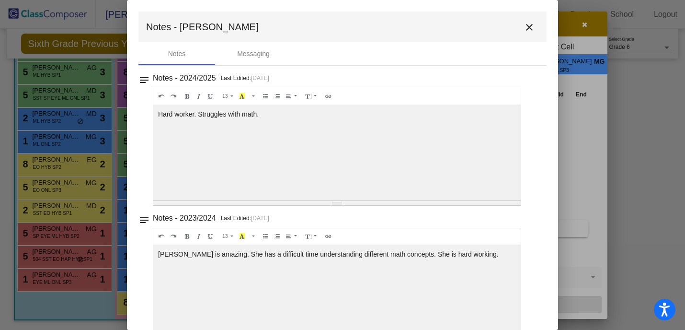
click at [524, 25] on mat-icon "close" at bounding box center [530, 28] width 12 height 12
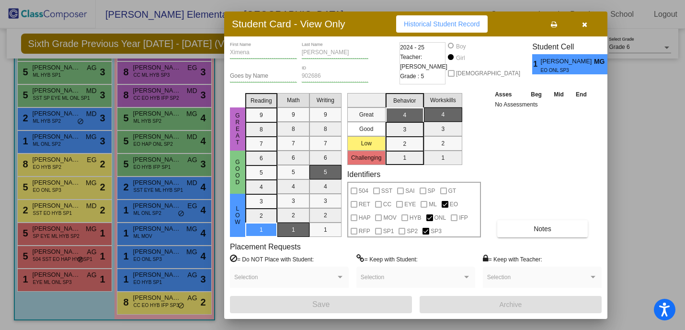
click at [583, 28] on button "button" at bounding box center [584, 23] width 31 height 17
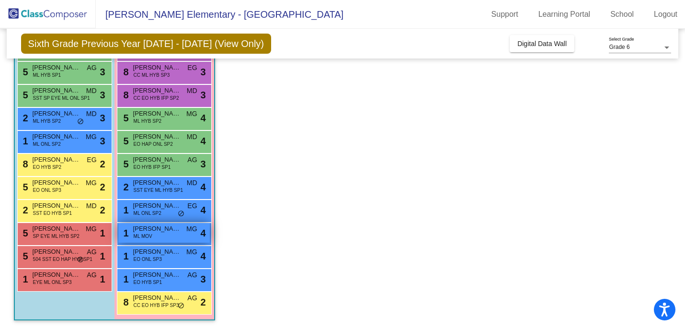
click at [146, 233] on span "ML MOV" at bounding box center [143, 235] width 19 height 7
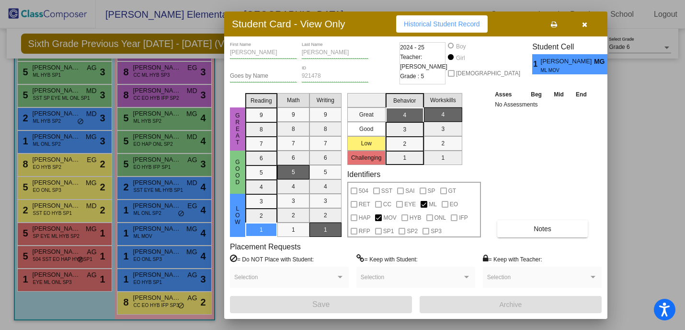
click at [583, 28] on button "button" at bounding box center [584, 23] width 31 height 17
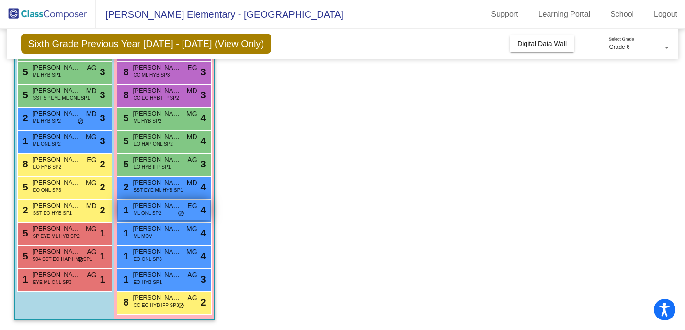
click at [153, 212] on span "ML ONL SP2" at bounding box center [148, 212] width 28 height 7
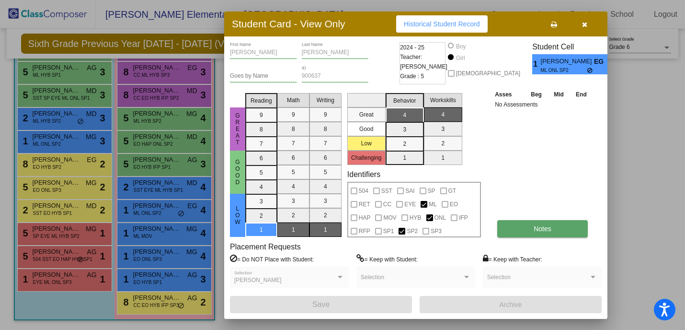
click at [543, 226] on span "Notes" at bounding box center [543, 229] width 18 height 8
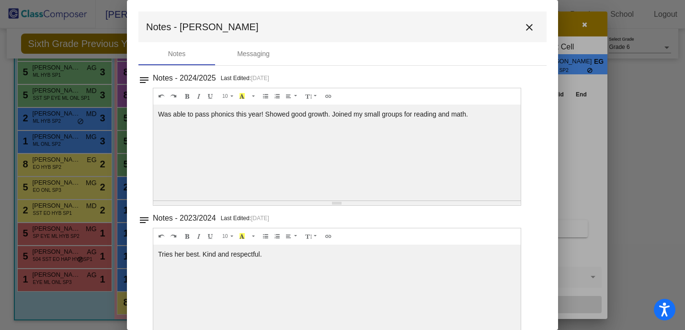
click at [526, 24] on mat-icon "close" at bounding box center [530, 28] width 12 height 12
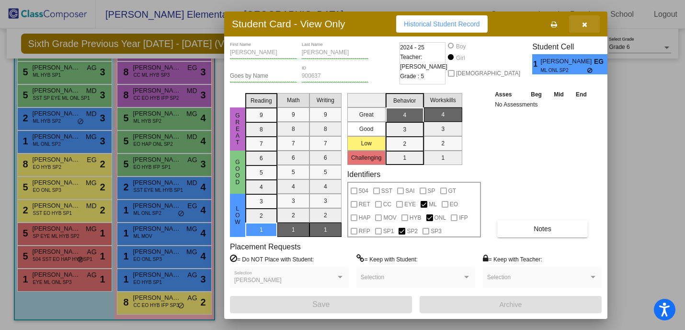
click at [584, 29] on button "button" at bounding box center [584, 23] width 31 height 17
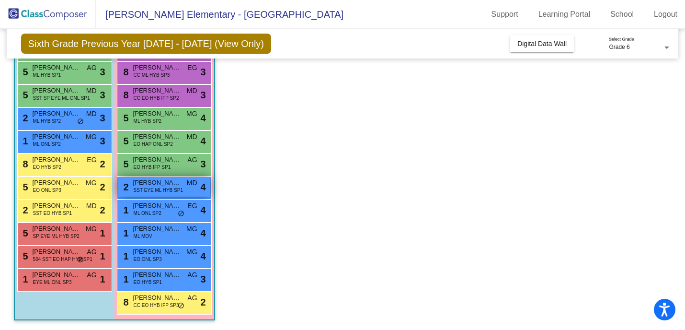
click at [145, 192] on span "SST EYE ML HYB SP1" at bounding box center [158, 189] width 49 height 7
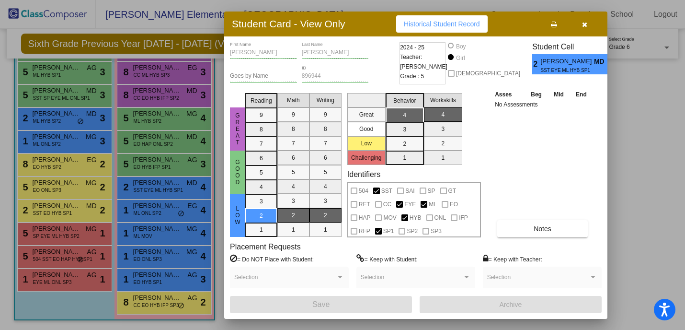
click at [544, 217] on div "Asses Beg Mid End No Assessments Notes" at bounding box center [543, 163] width 101 height 148
click at [547, 235] on button "Notes" at bounding box center [542, 228] width 91 height 17
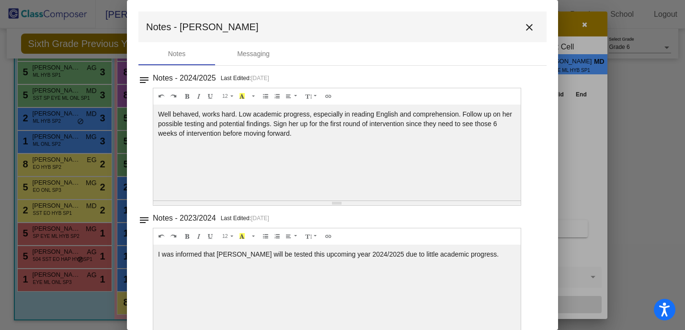
click at [524, 33] on mat-icon "close" at bounding box center [530, 28] width 12 height 12
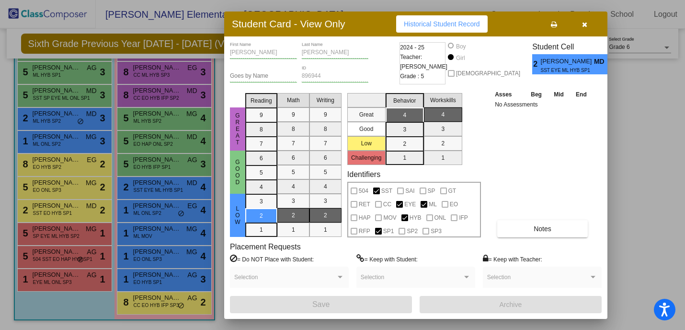
click at [583, 30] on button "button" at bounding box center [584, 23] width 31 height 17
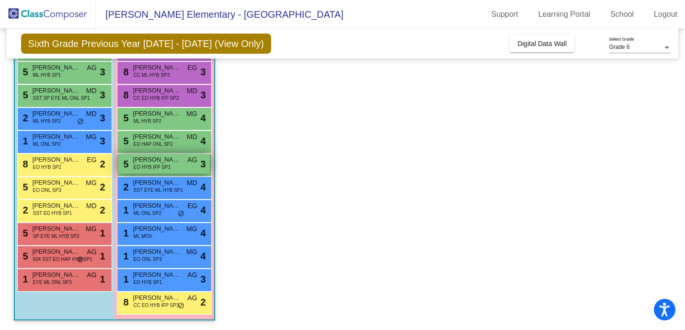
click at [133, 161] on span "[PERSON_NAME]" at bounding box center [157, 160] width 48 height 10
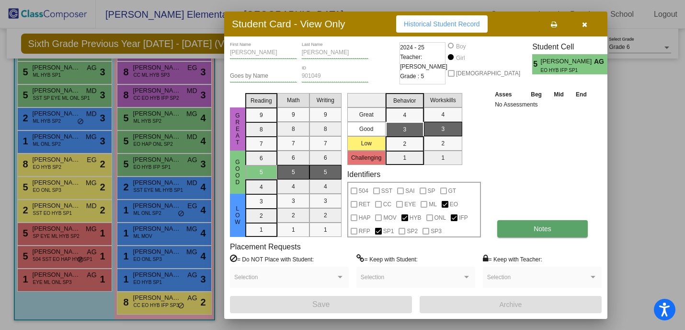
click at [536, 221] on button "Notes" at bounding box center [542, 228] width 91 height 17
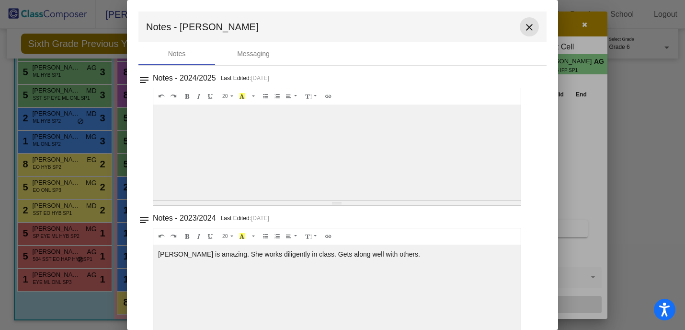
click at [524, 27] on mat-icon "close" at bounding box center [530, 28] width 12 height 12
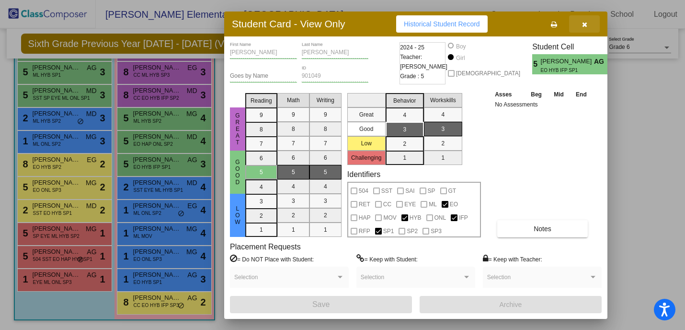
click at [582, 24] on icon "button" at bounding box center [584, 24] width 5 height 7
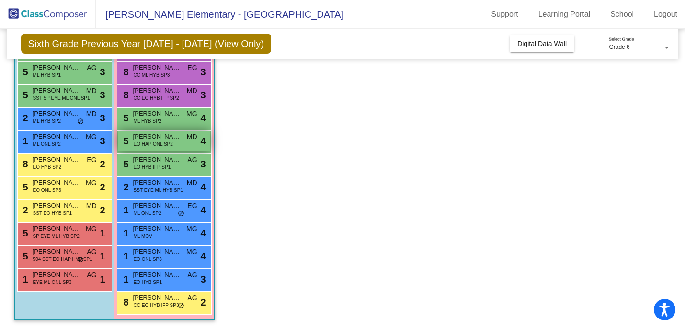
click at [149, 138] on span "[PERSON_NAME]" at bounding box center [157, 137] width 48 height 10
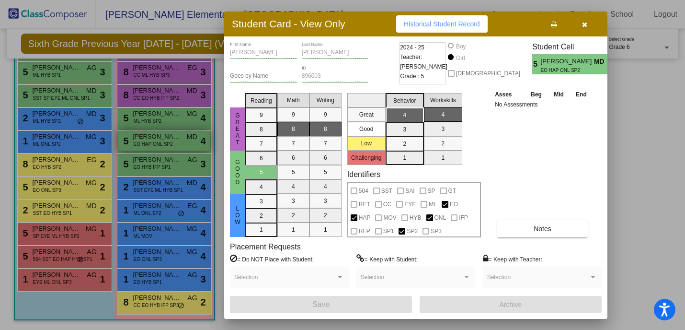
click at [149, 138] on div at bounding box center [342, 165] width 685 height 330
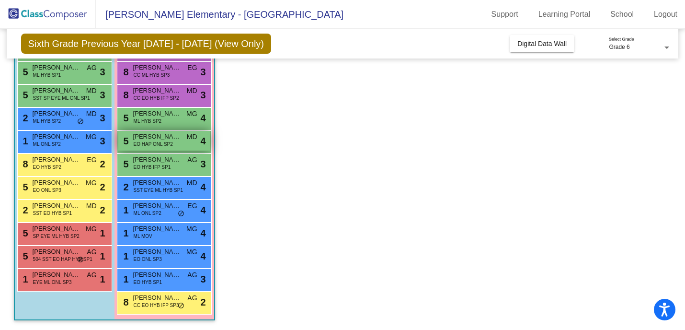
click at [153, 142] on span "EO HAP ONL SP2" at bounding box center [153, 143] width 39 height 7
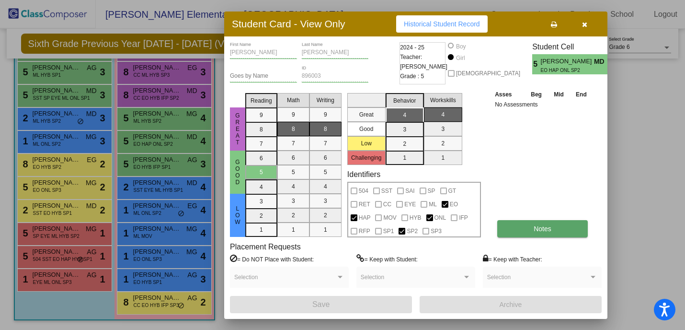
click at [527, 224] on button "Notes" at bounding box center [542, 228] width 91 height 17
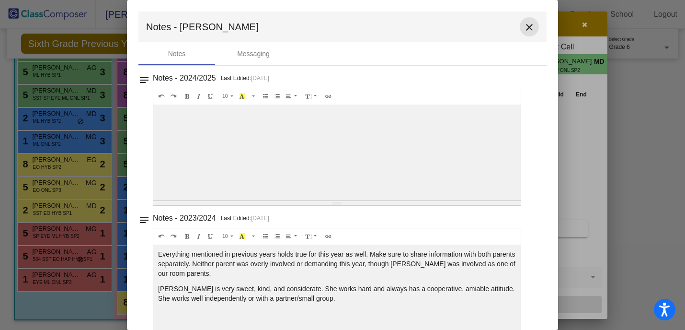
click at [524, 30] on mat-icon "close" at bounding box center [530, 28] width 12 height 12
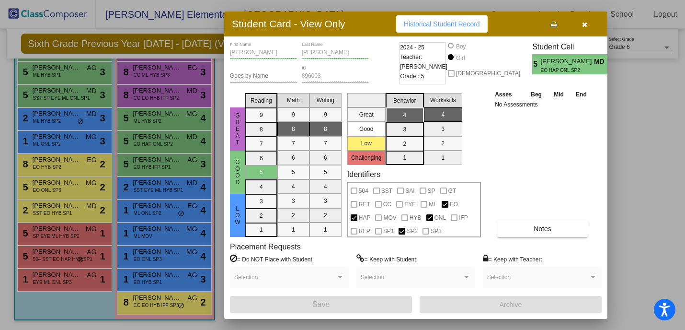
click at [404, 113] on mat-selection-list "Behavior 4 3 2 1" at bounding box center [405, 127] width 38 height 76
click at [409, 146] on mat-selection-list "Behavior 4 3 2 1" at bounding box center [405, 127] width 38 height 76
click at [583, 24] on icon "button" at bounding box center [584, 24] width 5 height 7
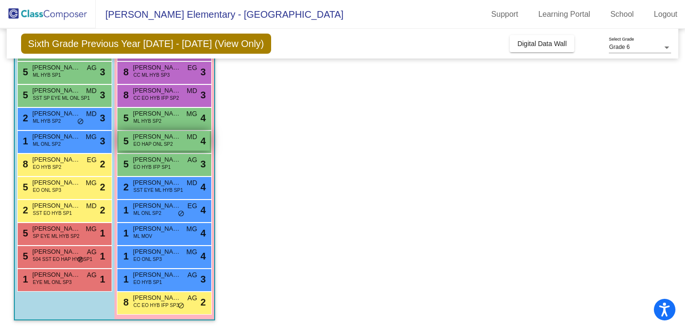
click at [145, 149] on div "5 [PERSON_NAME] EO HAP ONL SP2 MD lock do_not_disturb_alt 4" at bounding box center [164, 141] width 92 height 20
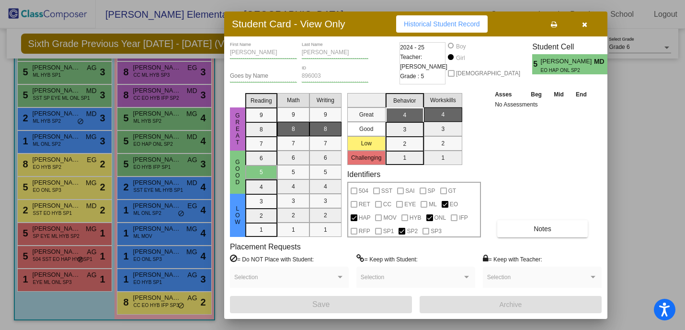
click at [586, 27] on icon "button" at bounding box center [584, 24] width 5 height 7
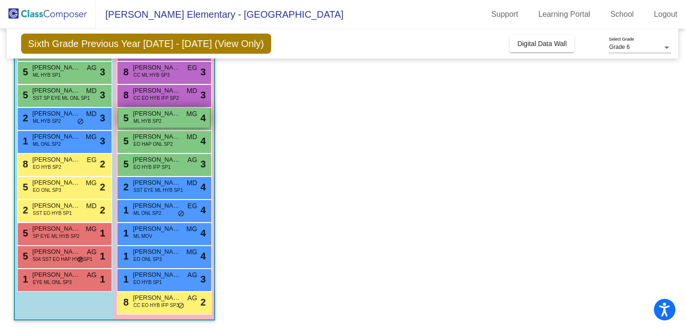
click at [159, 119] on span "ML HYB SP2" at bounding box center [148, 120] width 28 height 7
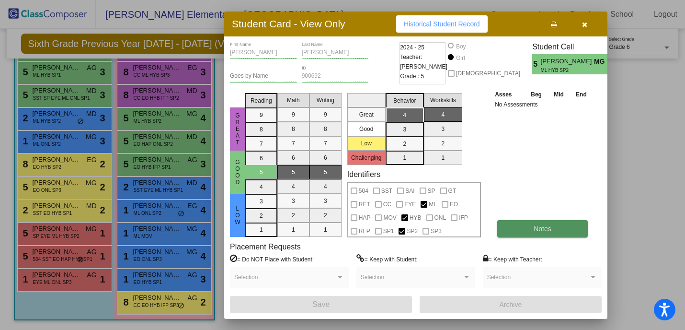
click at [540, 232] on button "Notes" at bounding box center [542, 228] width 91 height 17
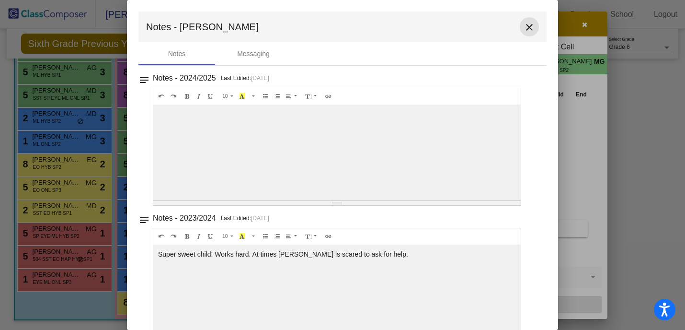
click at [526, 25] on mat-icon "close" at bounding box center [530, 28] width 12 height 12
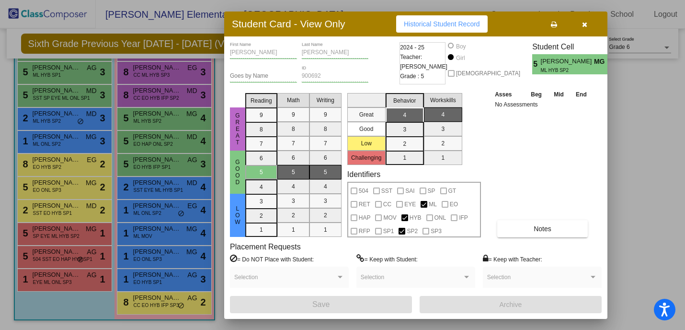
click at [586, 23] on icon "button" at bounding box center [584, 24] width 5 height 7
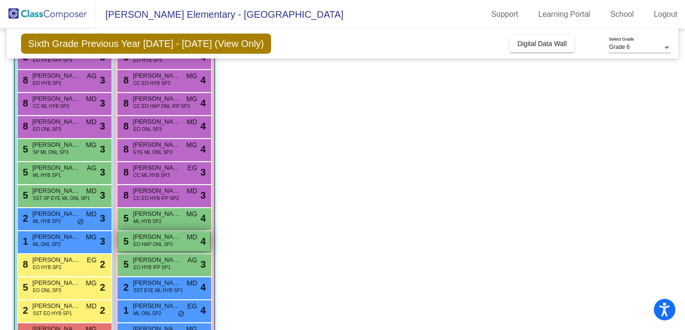
scroll to position [107, 0]
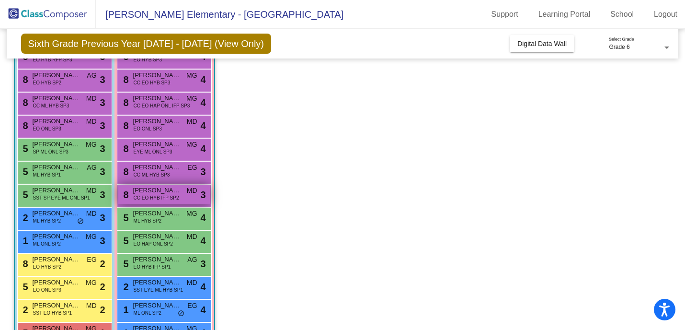
click at [163, 199] on span "CC EO HYB IFP SP2" at bounding box center [157, 197] width 46 height 7
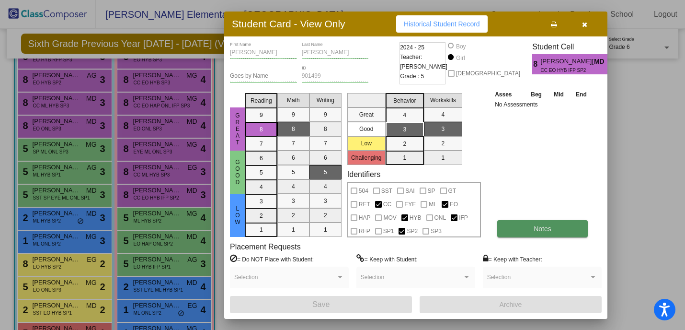
click at [518, 234] on button "Notes" at bounding box center [542, 228] width 91 height 17
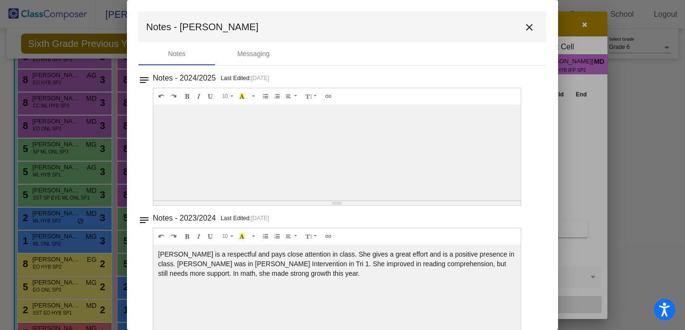
click at [525, 24] on mat-icon "close" at bounding box center [530, 28] width 12 height 12
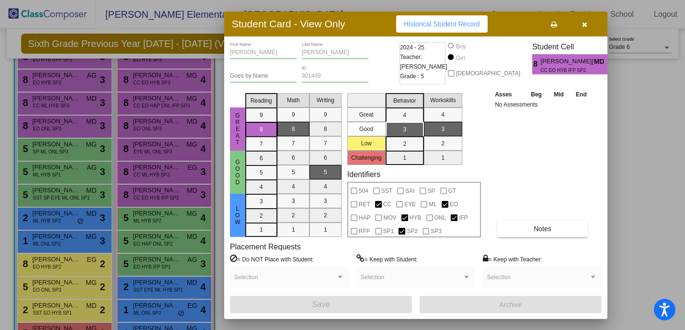
click at [586, 28] on button "button" at bounding box center [584, 23] width 31 height 17
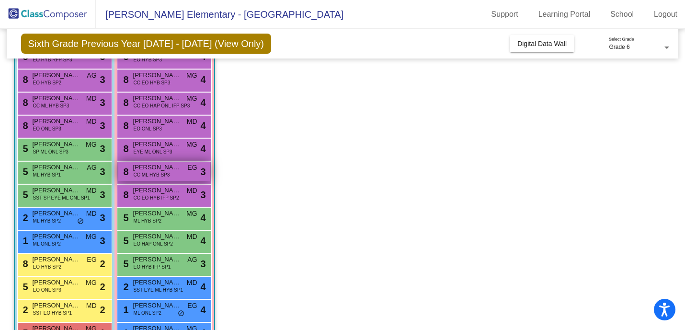
click at [143, 174] on span "CC ML HYB SP3" at bounding box center [152, 174] width 36 height 7
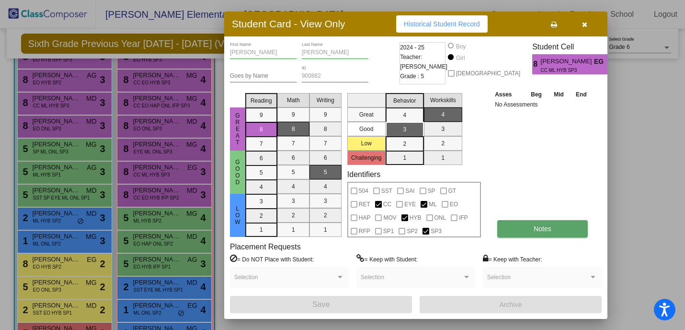
click at [526, 231] on button "Notes" at bounding box center [542, 228] width 91 height 17
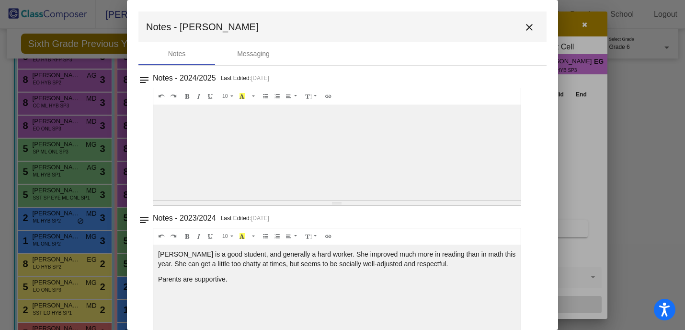
click at [529, 27] on mat-icon "close" at bounding box center [530, 28] width 12 height 12
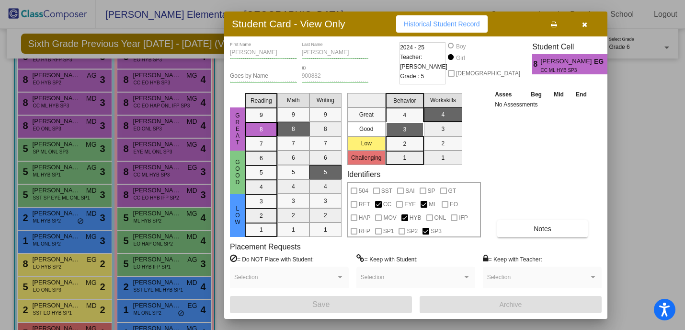
click at [587, 28] on button "button" at bounding box center [584, 23] width 31 height 17
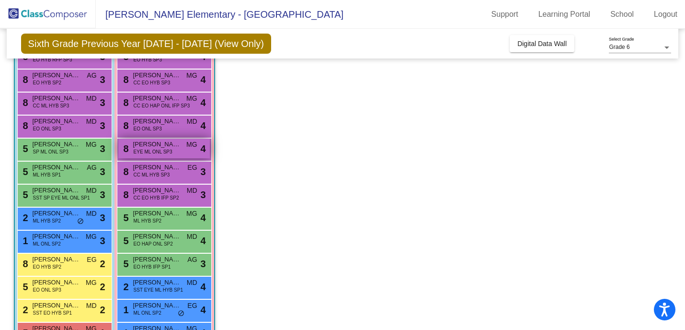
click at [144, 151] on span "EYE ML ONL SP3" at bounding box center [153, 151] width 39 height 7
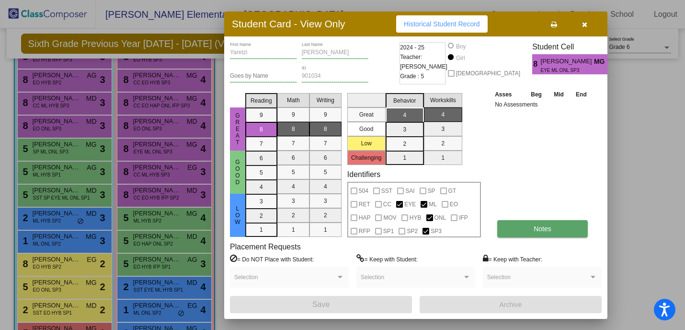
click at [512, 230] on button "Notes" at bounding box center [542, 228] width 91 height 17
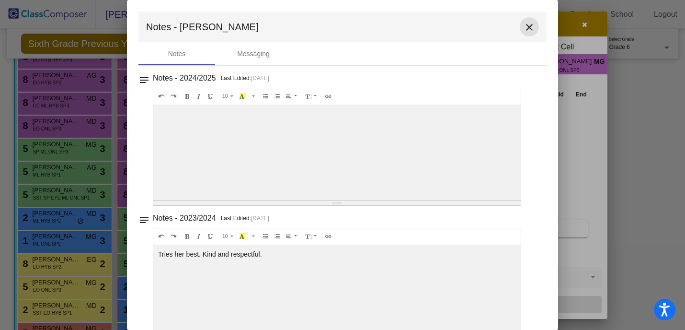
click at [526, 27] on mat-icon "close" at bounding box center [530, 28] width 12 height 12
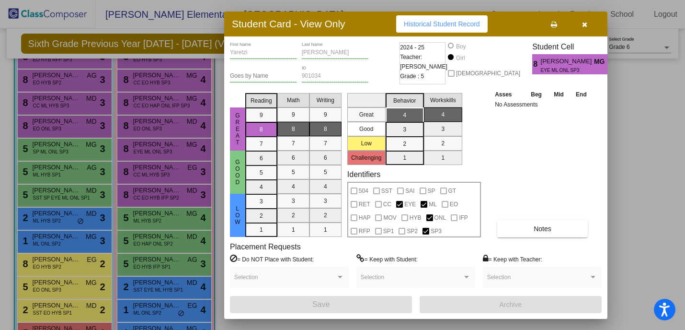
click at [585, 32] on div "Student Card - View Only Historical Student Record" at bounding box center [415, 24] width 383 height 25
click at [585, 32] on button "button" at bounding box center [584, 23] width 31 height 17
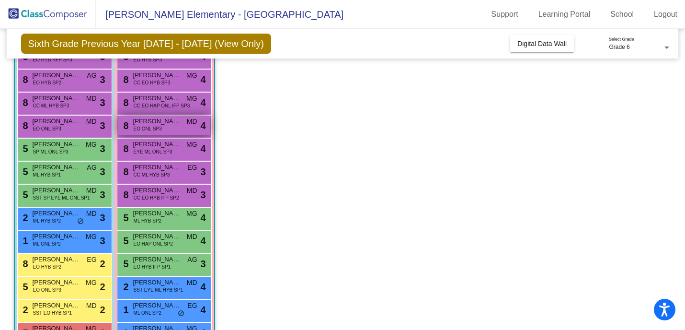
click at [155, 127] on span "EO ONL SP3" at bounding box center [148, 128] width 28 height 7
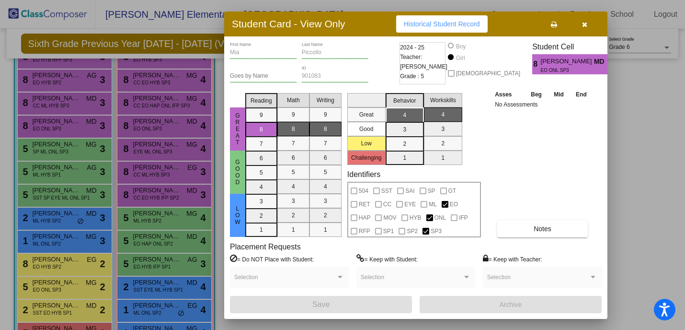
click at [587, 22] on icon "button" at bounding box center [584, 24] width 5 height 7
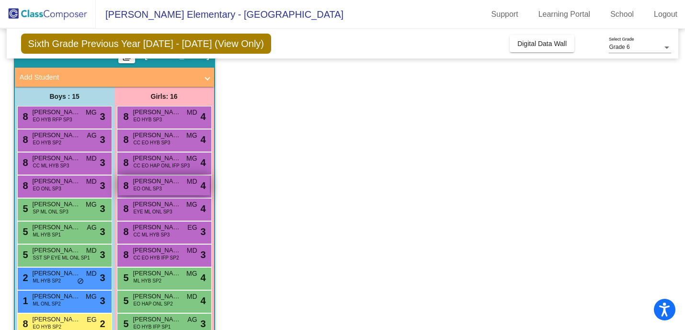
scroll to position [33, 0]
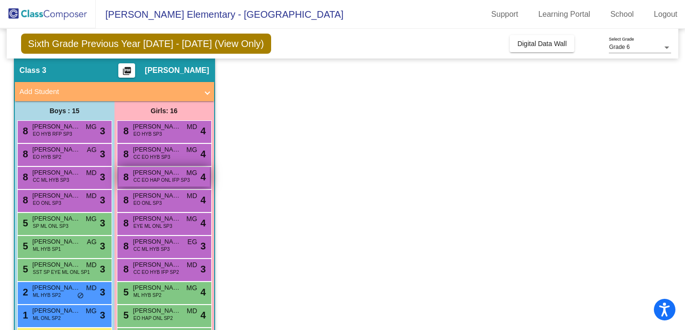
click at [160, 186] on div "8 [PERSON_NAME] CC EO HAP ONL IFP SP3 MG lock do_not_disturb_alt 4" at bounding box center [164, 177] width 92 height 20
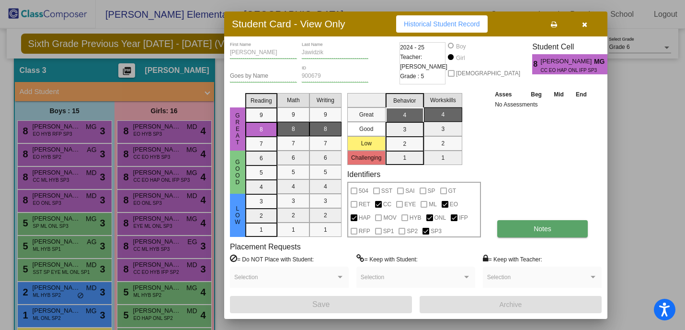
click at [537, 235] on button "Notes" at bounding box center [542, 228] width 91 height 17
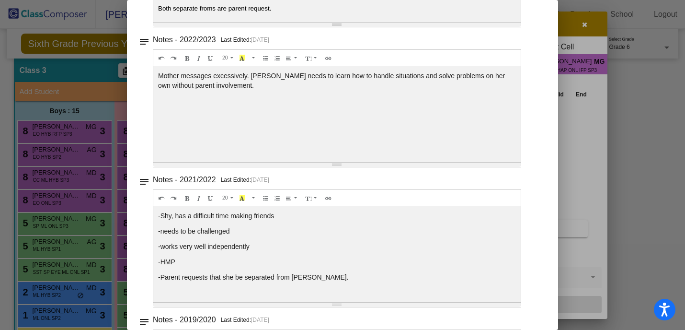
scroll to position [0, 0]
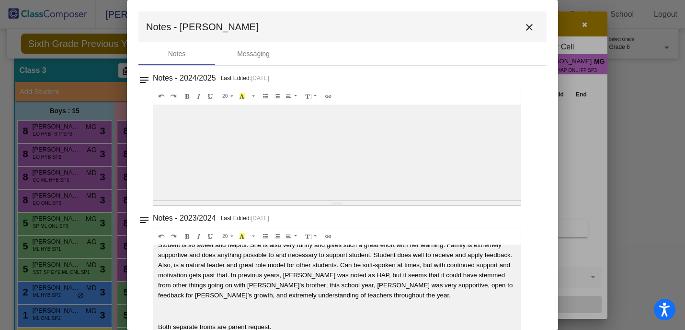
click at [524, 23] on mat-icon "close" at bounding box center [530, 28] width 12 height 12
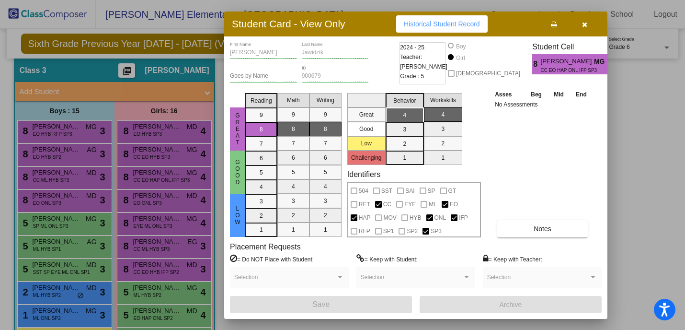
click at [583, 26] on icon "button" at bounding box center [584, 24] width 5 height 7
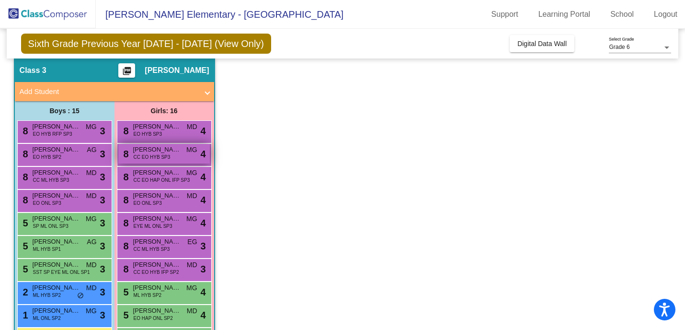
click at [153, 154] on span "CC EO HYB SP3" at bounding box center [152, 156] width 37 height 7
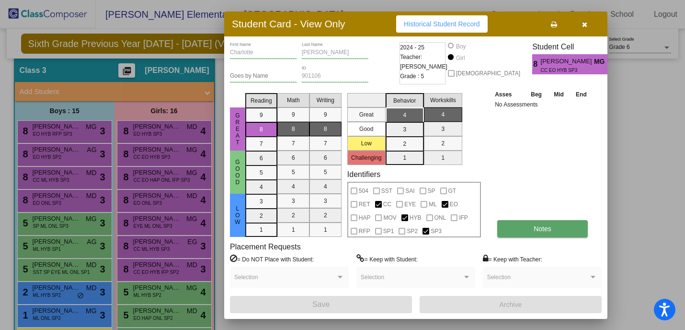
click at [548, 236] on button "Notes" at bounding box center [542, 228] width 91 height 17
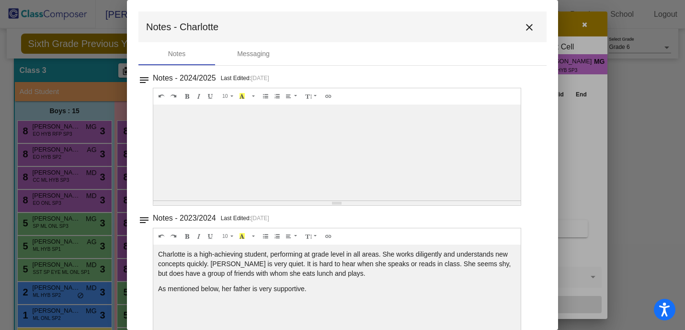
click at [524, 30] on mat-icon "close" at bounding box center [530, 28] width 12 height 12
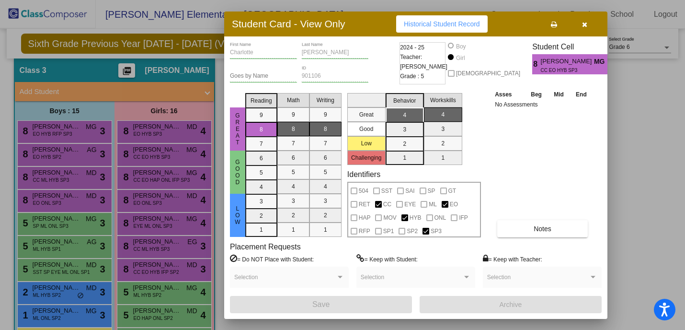
click at [587, 21] on button "button" at bounding box center [584, 23] width 31 height 17
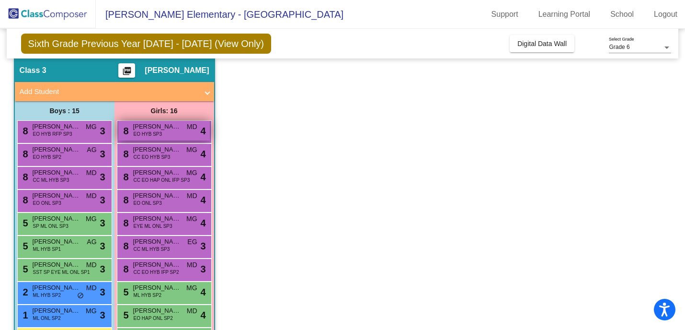
click at [157, 135] on span "EO HYB SP3" at bounding box center [148, 133] width 28 height 7
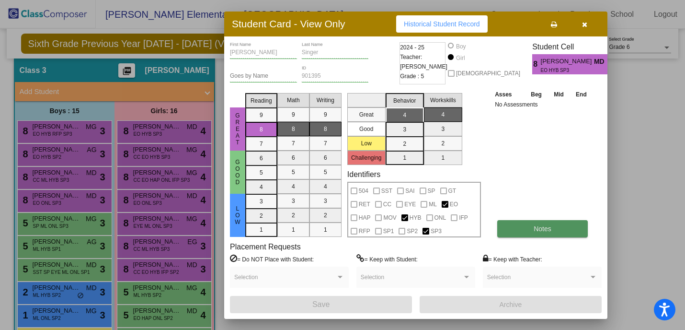
click at [528, 229] on button "Notes" at bounding box center [542, 228] width 91 height 17
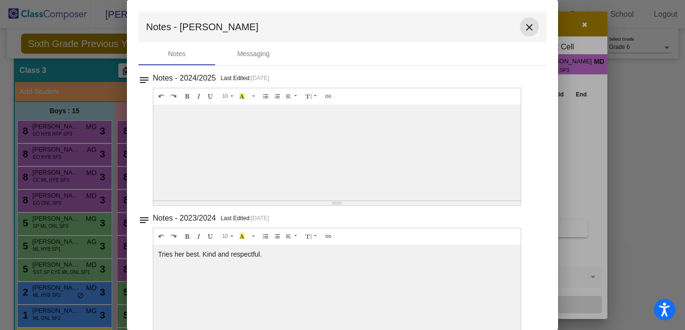
click at [524, 33] on mat-icon "close" at bounding box center [530, 28] width 12 height 12
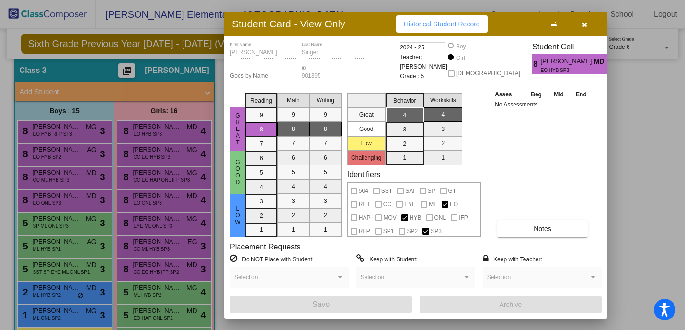
click at [584, 24] on icon "button" at bounding box center [584, 24] width 5 height 7
